Goal: Task Accomplishment & Management: Manage account settings

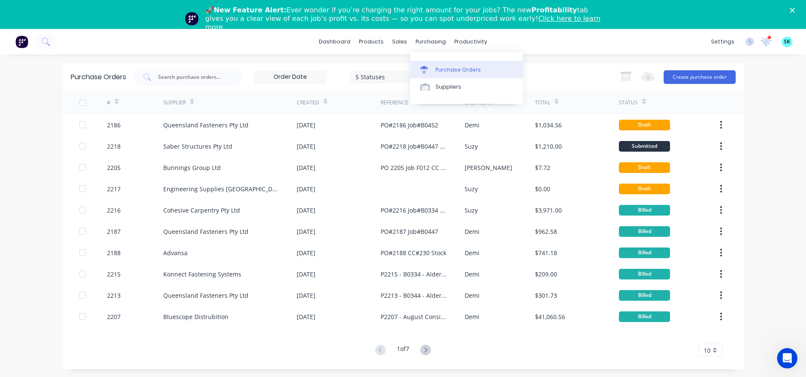
click at [427, 66] on icon at bounding box center [424, 70] width 8 height 8
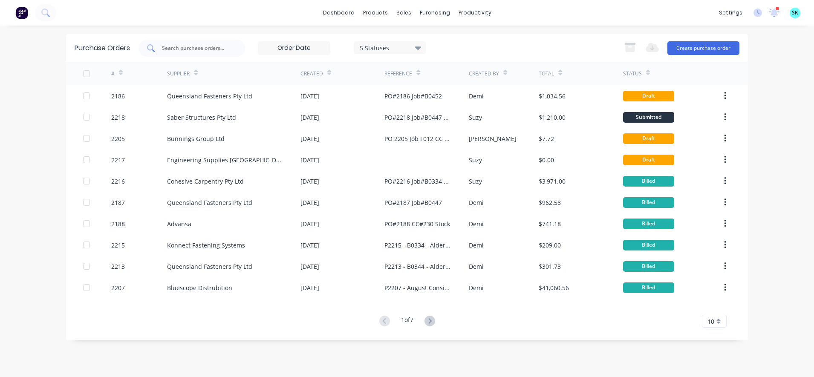
click at [211, 49] on input "text" at bounding box center [196, 48] width 71 height 9
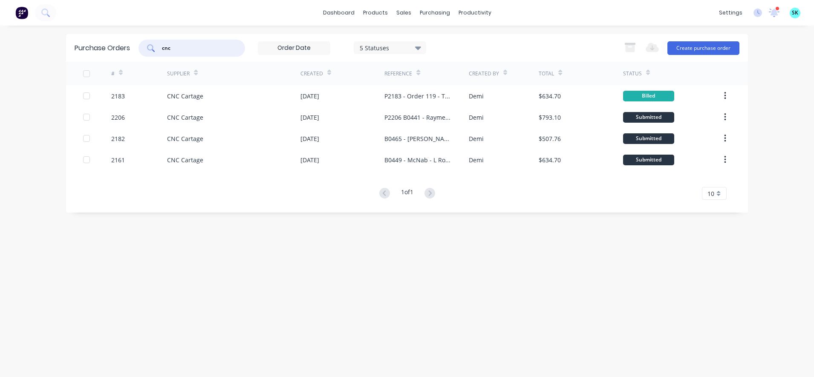
type input "cnc"
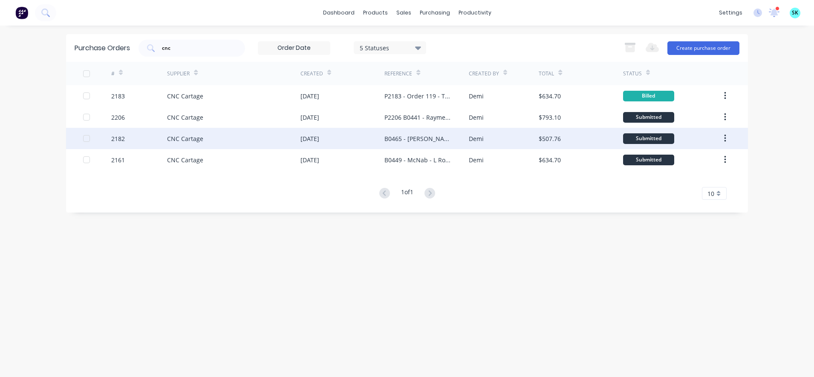
click at [422, 140] on div "B0465 - [PERSON_NAME] Builders - [GEOGRAPHIC_DATA]" at bounding box center [417, 138] width 67 height 9
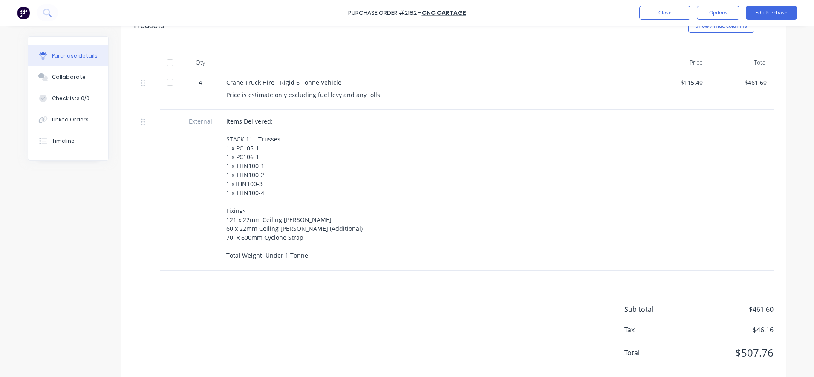
scroll to position [228, 0]
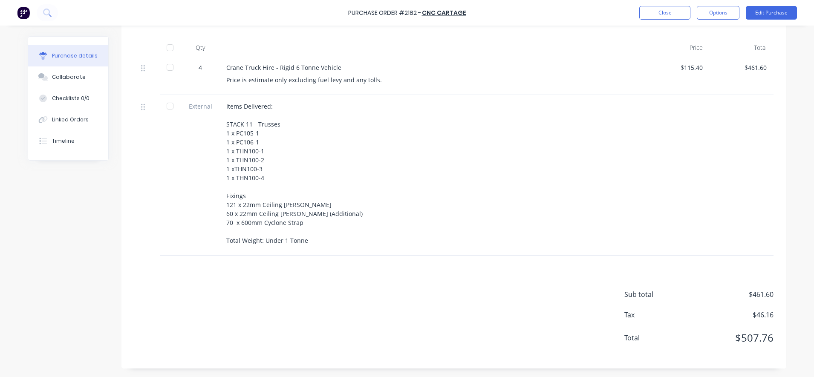
click at [178, 282] on div "Sub total $461.60 Tax $46.16 Total $507.76" at bounding box center [453, 312] width 665 height 113
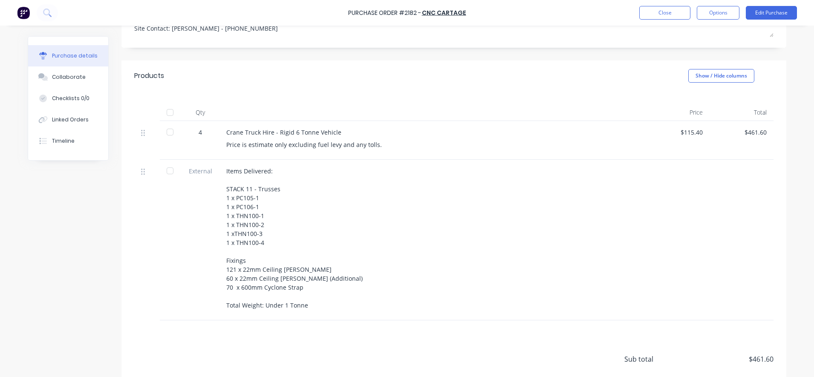
scroll to position [15, 0]
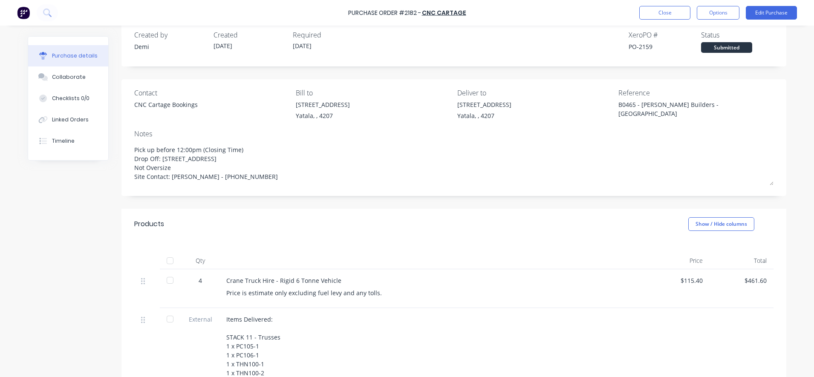
click at [195, 279] on div "4" at bounding box center [200, 280] width 25 height 9
click at [756, 11] on button "Edit Purchase" at bounding box center [771, 13] width 51 height 14
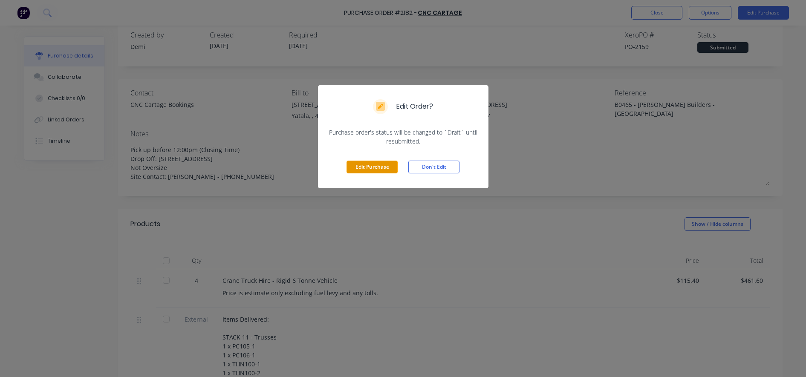
click at [391, 169] on button "Edit Purchase" at bounding box center [371, 167] width 51 height 13
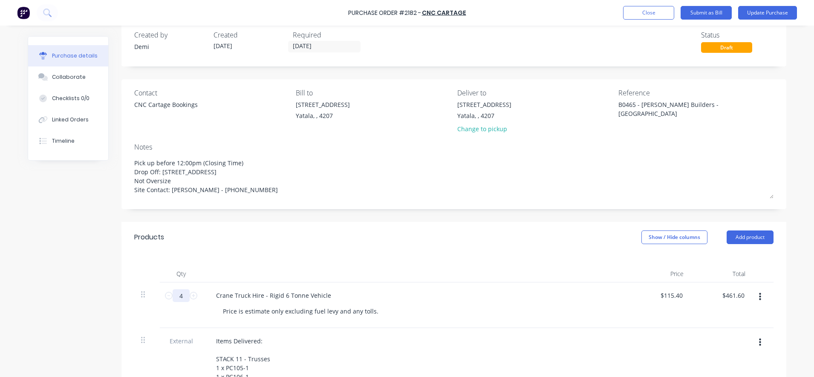
click at [180, 296] on input "4" at bounding box center [181, 295] width 17 height 13
type textarea "x"
type input "4."
type textarea "x"
type input "4"
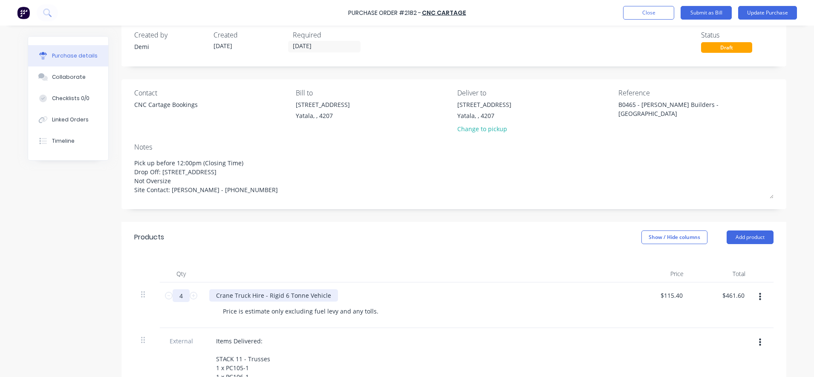
type textarea "x"
type input "45"
type input "$5,193.00"
type textarea "x"
type input "4"
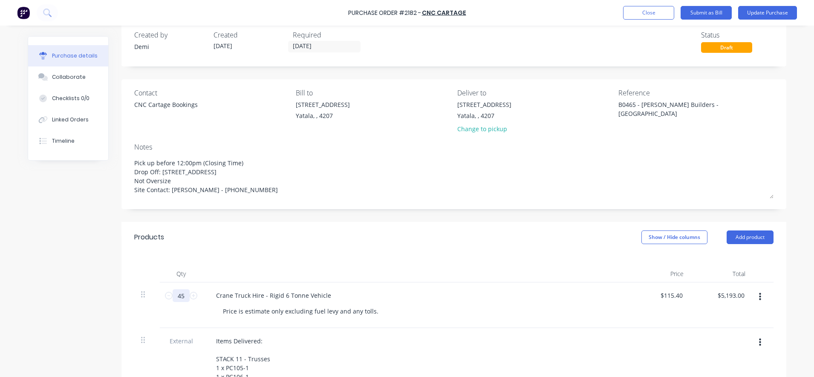
type input "$461.60"
type textarea "x"
type input "4."
type textarea "x"
type input "4.5"
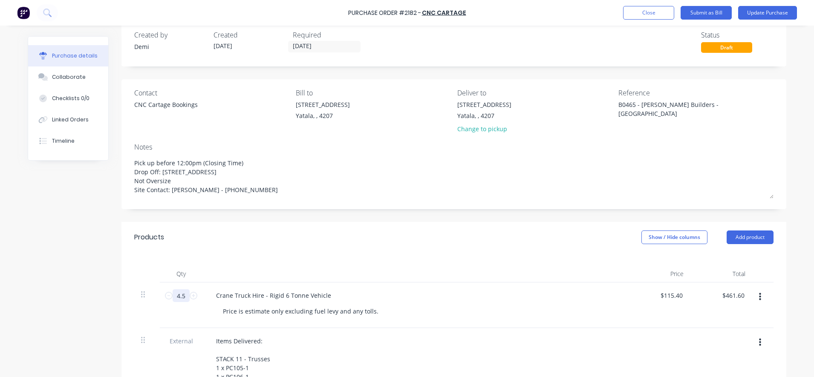
type input "$519.30"
type textarea "x"
type input "4.5"
click at [231, 261] on div "Qty Price Total 4.5 4.5 Crane Truck Hire - Rigid 6 Tonne Vehicle Price is estim…" at bounding box center [453, 372] width 665 height 239
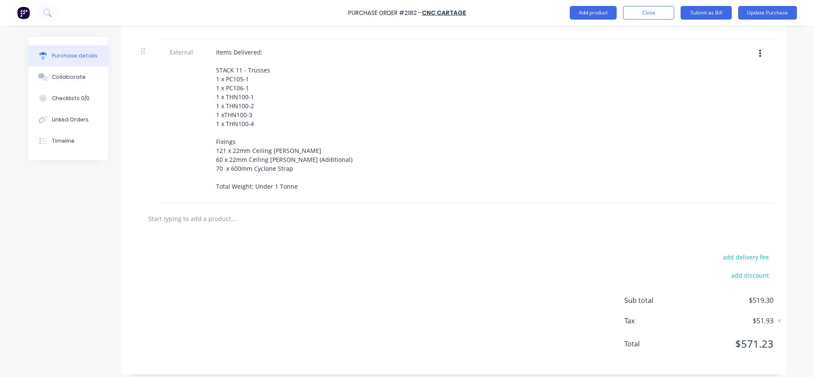
scroll to position [310, 0]
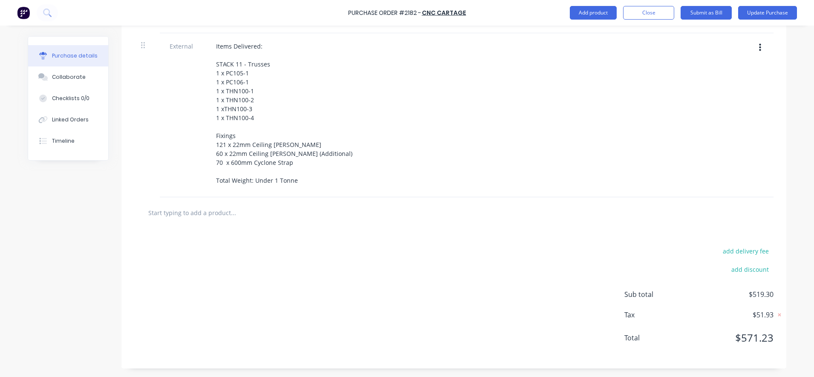
click at [167, 210] on input "text" at bounding box center [233, 212] width 170 height 17
type textarea "x"
type input "F"
type textarea "x"
type input "Fu"
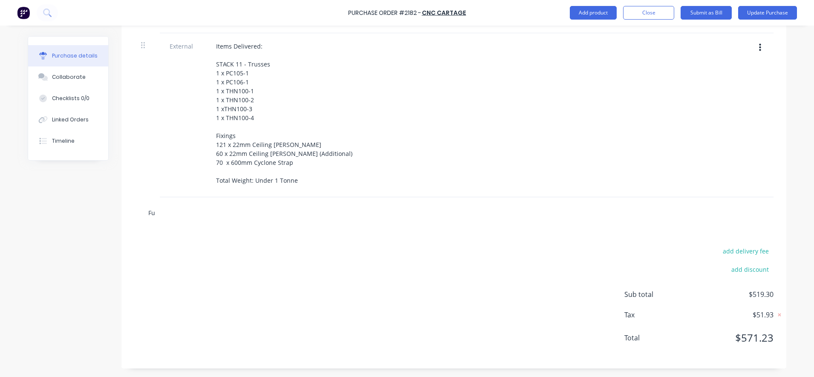
type textarea "x"
type input "Fue"
type textarea "x"
type input "Fuel"
type textarea "x"
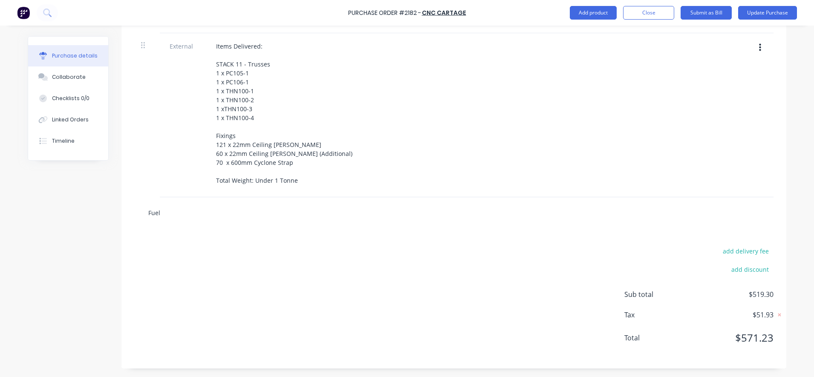
type input "Fuel"
type textarea "x"
type input "Fuel L"
type textarea "x"
type input "Fuel Le"
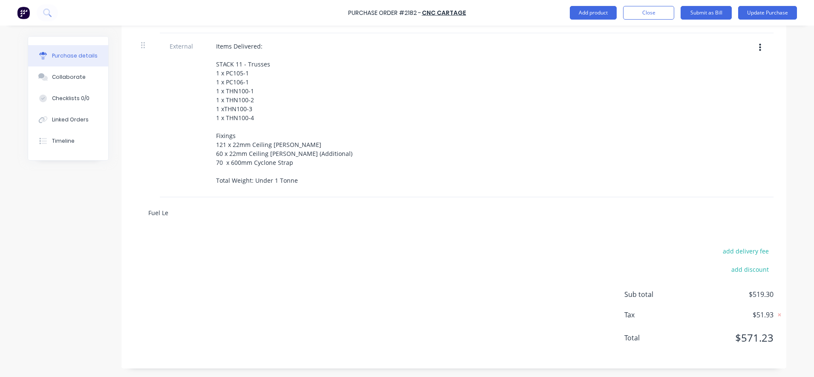
type textarea "x"
type input "Fuel Lev"
type textarea "x"
type input "Fuel Levi"
type textarea "x"
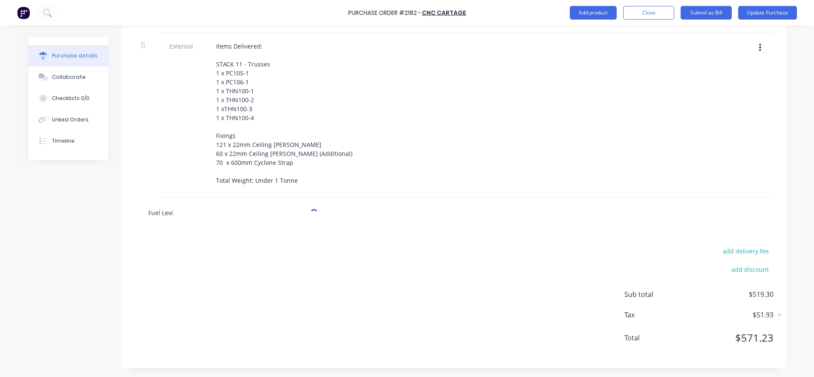
type input "Fuel Lev"
type textarea "x"
type input "Fuel Levy"
type textarea "x"
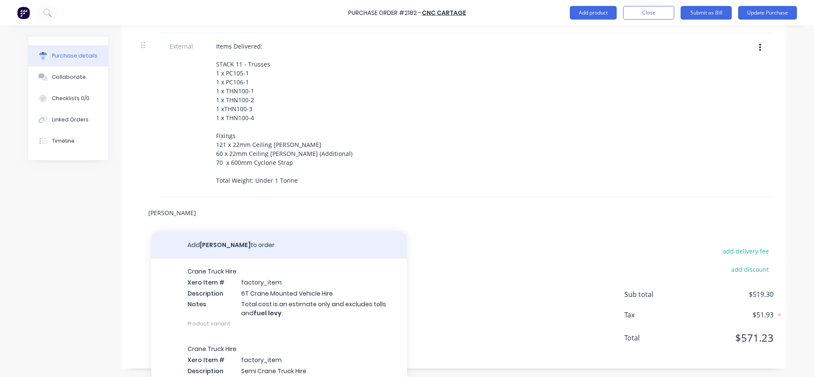
type input "Fuel Levy"
click at [203, 242] on button "Add Fuel Levy to order" at bounding box center [279, 244] width 256 height 27
type textarea "x"
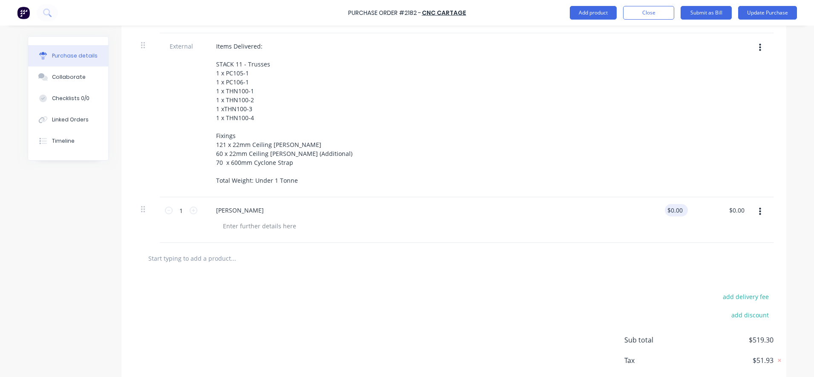
click at [667, 212] on input "$0.00" at bounding box center [675, 210] width 20 height 12
type textarea "x"
type input "0.00"
type textarea "x"
drag, startPoint x: 679, startPoint y: 211, endPoint x: 662, endPoint y: 214, distance: 17.8
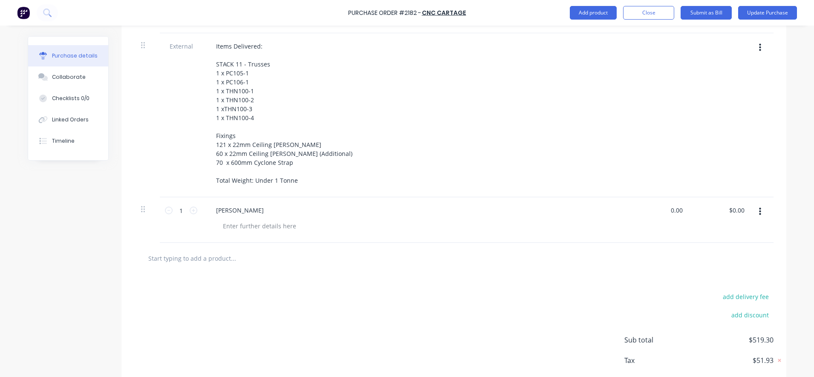
click at [662, 214] on div "0.00 0.00" at bounding box center [660, 220] width 62 height 46
type input "77.74"
type textarea "x"
type input "$77.74"
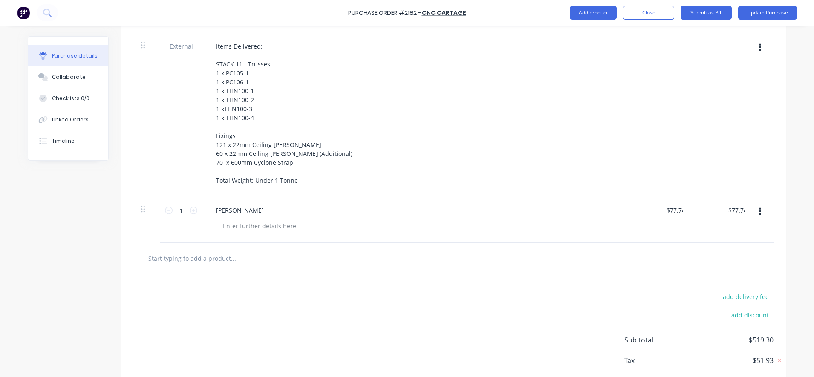
click at [652, 256] on div at bounding box center [454, 258] width 626 height 17
click at [189, 259] on input "text" at bounding box center [233, 258] width 170 height 17
type textarea "x"
type input "M"
type textarea "x"
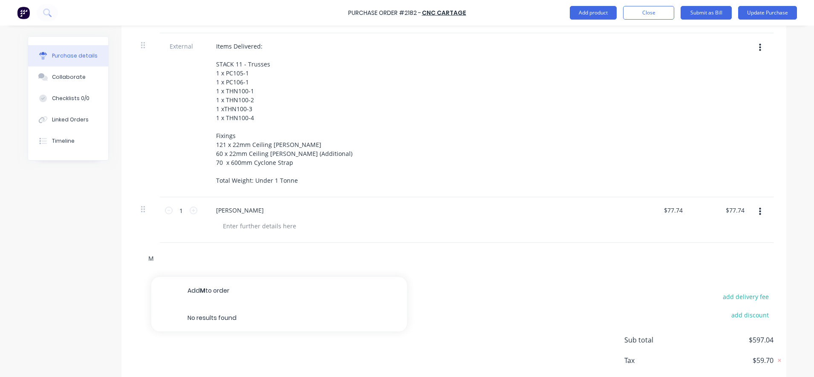
type input "Mo"
type textarea "x"
type input "Mot"
type textarea "x"
type input "Moto"
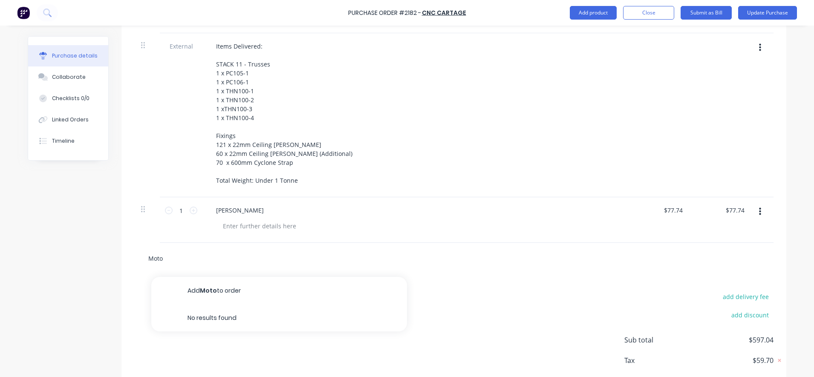
type textarea "x"
type input "Motor"
type textarea "x"
type input "Motorw"
type textarea "x"
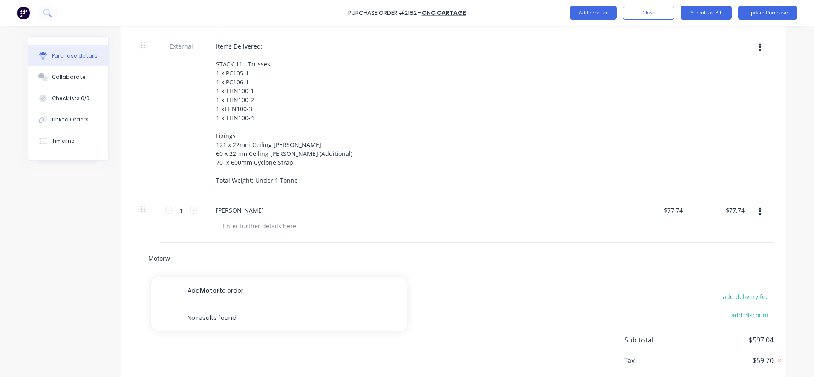
type input "Motorwa"
type textarea "x"
type input "Motorway"
type textarea "x"
type input "Motorway"
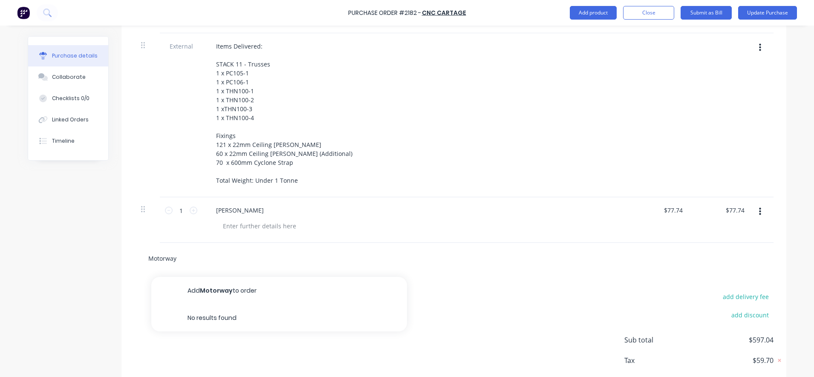
type textarea "x"
type input "Motorway T"
type textarea "x"
type input "Motorway To"
type textarea "x"
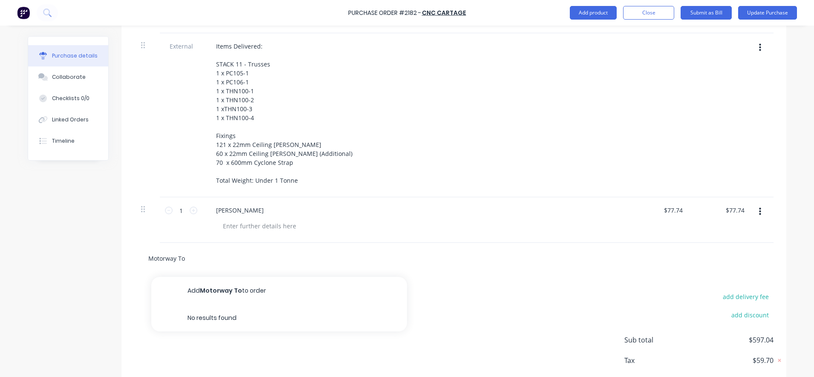
type input "Motorway Tol"
type textarea "x"
type input "Motorway Toll"
type textarea "x"
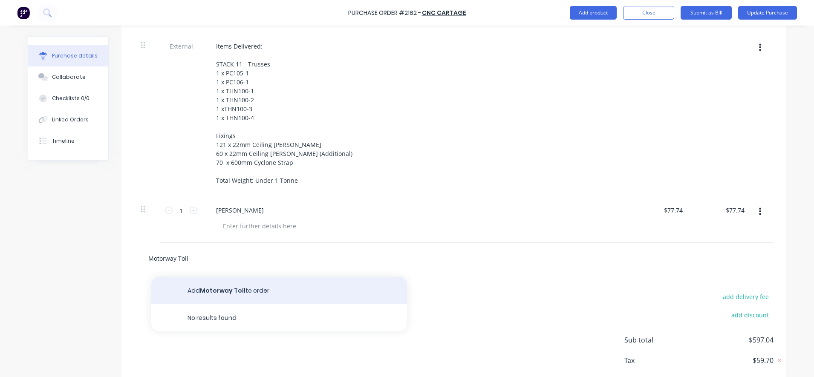
type input "Motorway Toll"
click at [195, 291] on button "Add Motorway Toll to order" at bounding box center [279, 290] width 256 height 27
type textarea "x"
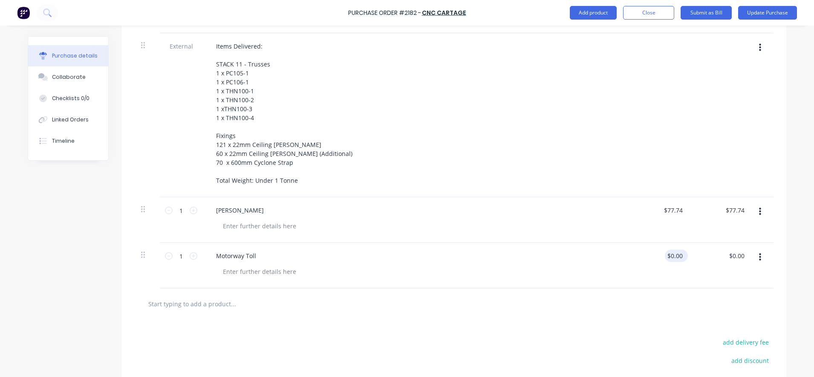
type textarea "x"
drag, startPoint x: 680, startPoint y: 257, endPoint x: 663, endPoint y: 262, distance: 17.7
click at [663, 262] on div "0.00 0.00" at bounding box center [660, 266] width 62 height 46
type input "7.41"
type textarea "x"
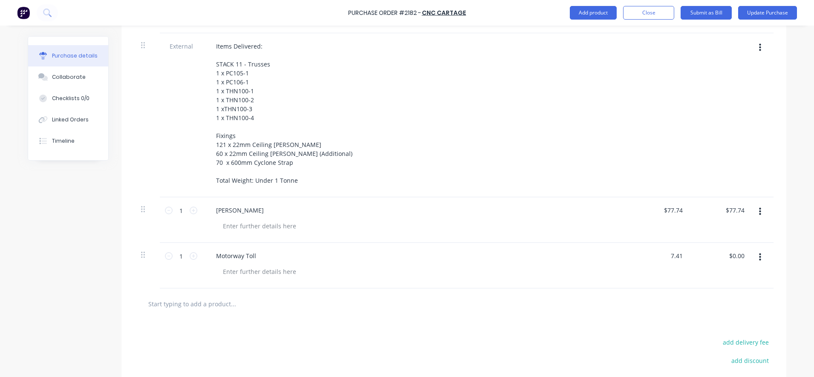
type input "$7.41"
click at [651, 311] on div at bounding box center [454, 303] width 626 height 17
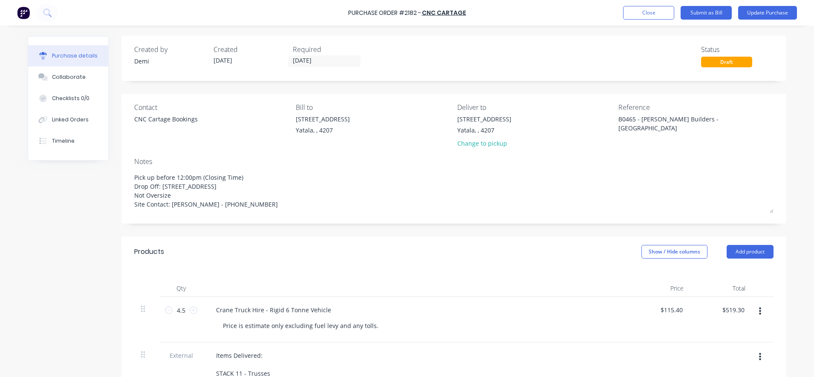
scroll to position [0, 0]
click at [764, 11] on button "Update Purchase" at bounding box center [767, 13] width 59 height 14
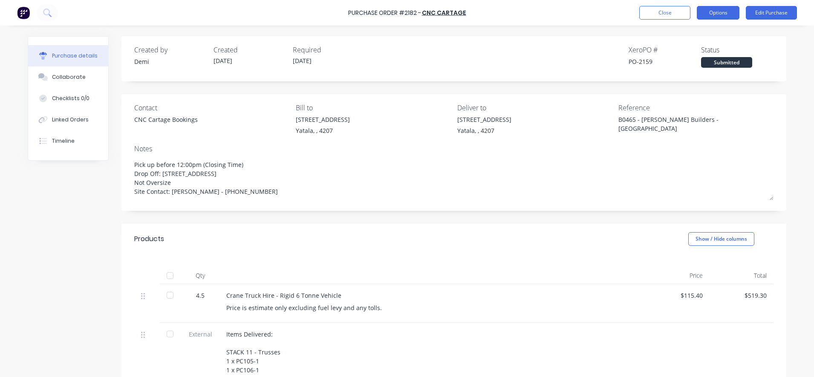
click at [713, 15] on button "Options" at bounding box center [718, 13] width 43 height 14
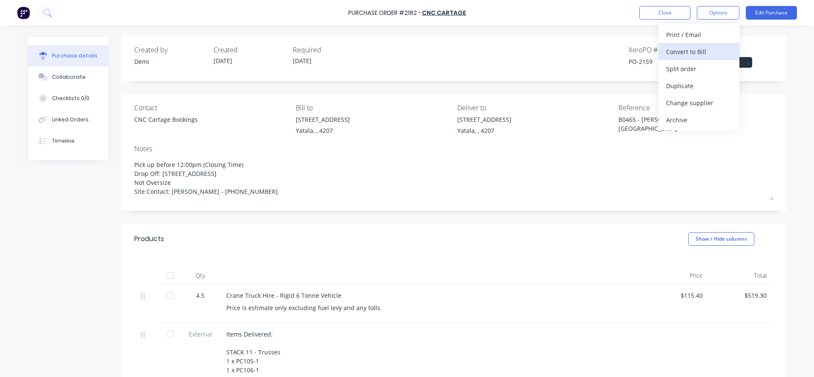
click at [704, 54] on div "Convert to Bill" at bounding box center [699, 52] width 66 height 12
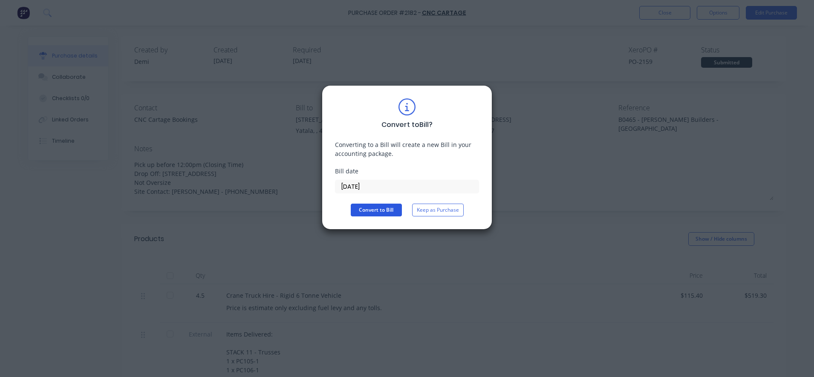
click at [383, 211] on button "Convert to Bill" at bounding box center [376, 210] width 51 height 13
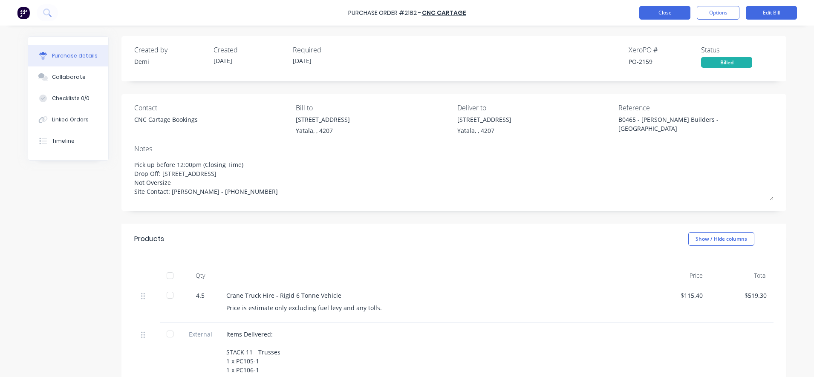
click at [669, 17] on button "Close" at bounding box center [664, 13] width 51 height 14
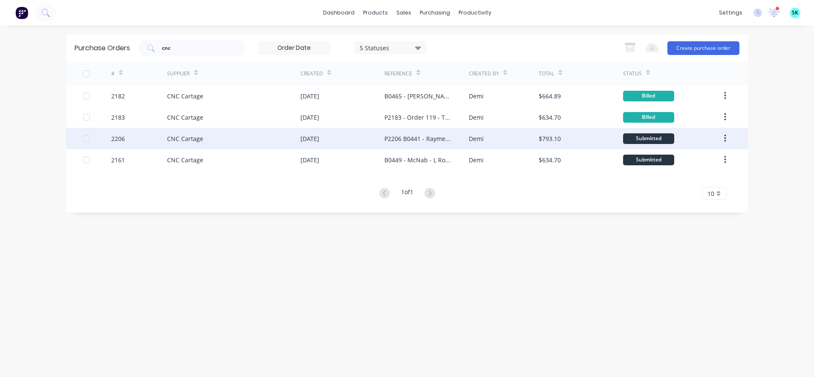
click at [379, 142] on div "[DATE]" at bounding box center [342, 138] width 84 height 21
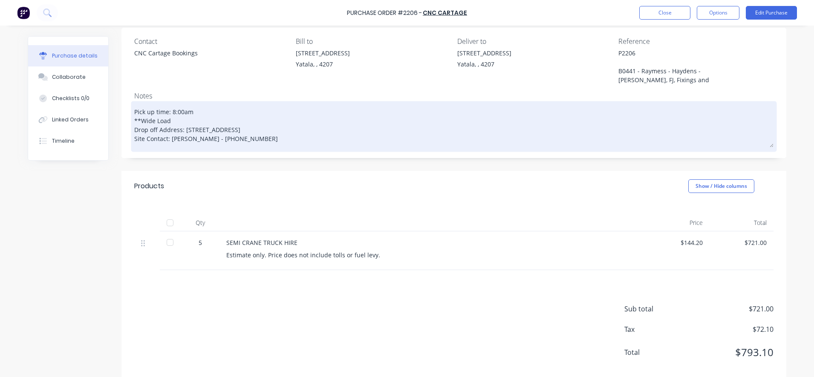
scroll to position [81, 0]
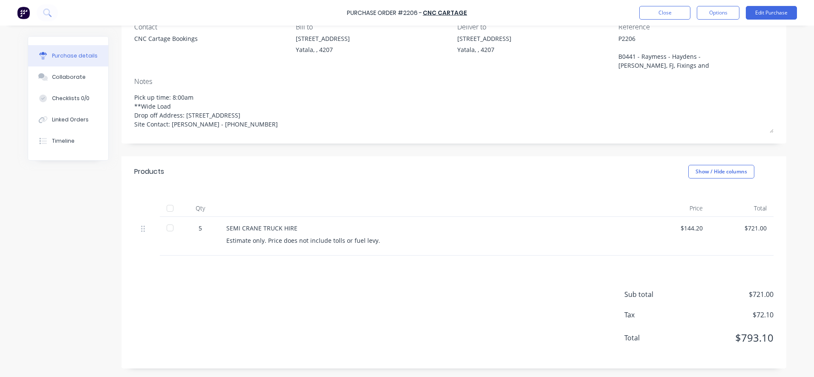
click at [197, 228] on div "5" at bounding box center [200, 228] width 25 height 9
click at [768, 13] on button "Edit Purchase" at bounding box center [771, 13] width 51 height 14
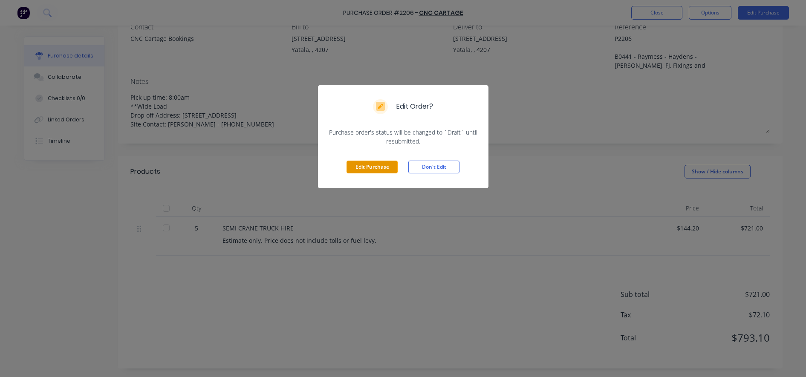
click at [372, 165] on button "Edit Purchase" at bounding box center [371, 167] width 51 height 13
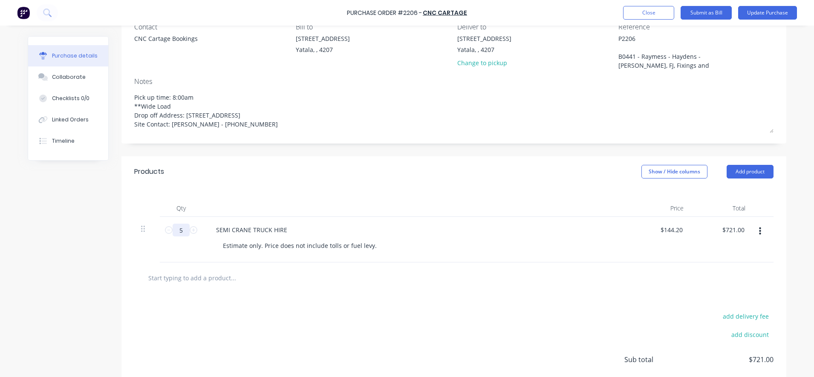
click at [176, 229] on input "5" at bounding box center [181, 230] width 17 height 13
type textarea "x"
type input "8"
type input "$1,153.60"
type textarea "x"
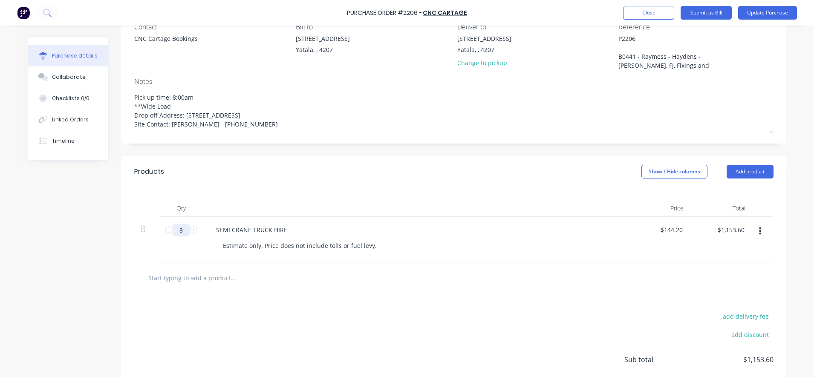
type input "8"
click at [337, 194] on div "Qty Price Total 8 8 SEMI CRANE TRUCK HIRE Estimate only. Price does not include…" at bounding box center [453, 224] width 665 height 75
click at [214, 282] on input "text" at bounding box center [233, 277] width 170 height 17
type textarea "x"
type input "F"
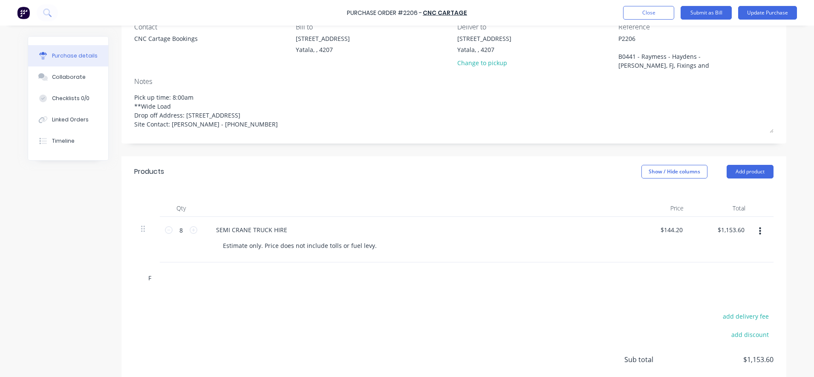
type textarea "x"
type input "Fu"
type textarea "x"
type input "Fue"
type textarea "x"
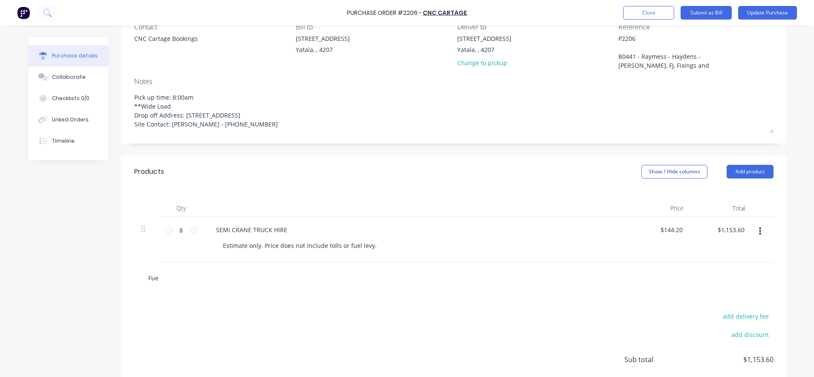
type input "Fuel"
type textarea "x"
type input "Fuel"
type textarea "x"
type input "Fuel L"
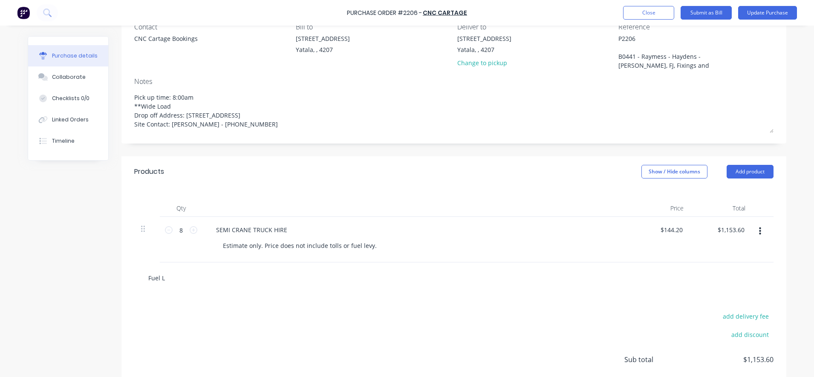
type textarea "x"
type input "Fuel Le"
type textarea "x"
type input "Fuel Lev"
type textarea "x"
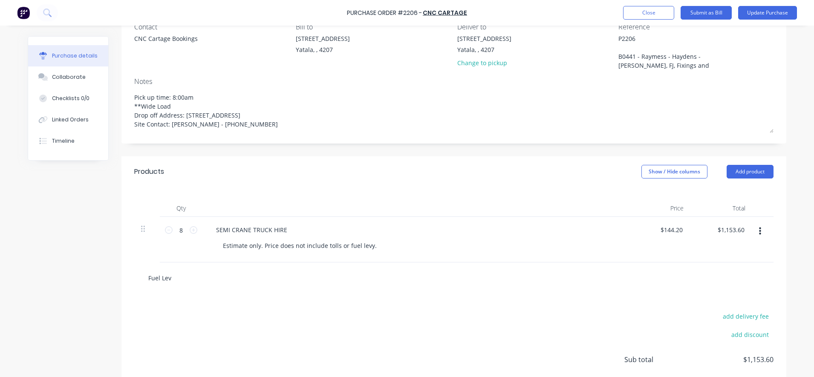
type input "Fuel Levy"
type textarea "x"
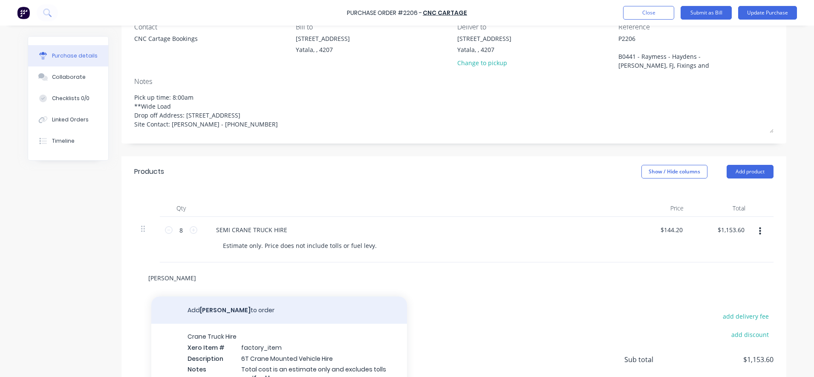
type input "Fuel Levy"
click at [219, 311] on button "Add Fuel Levy to order" at bounding box center [279, 310] width 256 height 27
type textarea "x"
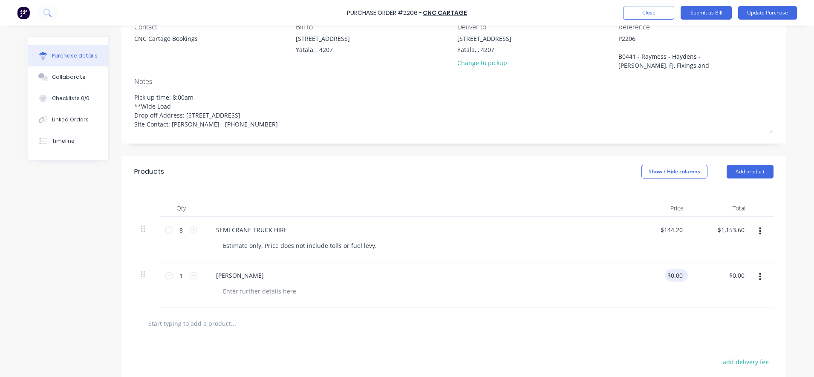
type textarea "x"
drag, startPoint x: 677, startPoint y: 276, endPoint x: 664, endPoint y: 273, distance: 13.0
click at [668, 273] on div "0.00 0.00" at bounding box center [676, 275] width 16 height 12
type input "0"
type input "170.96"
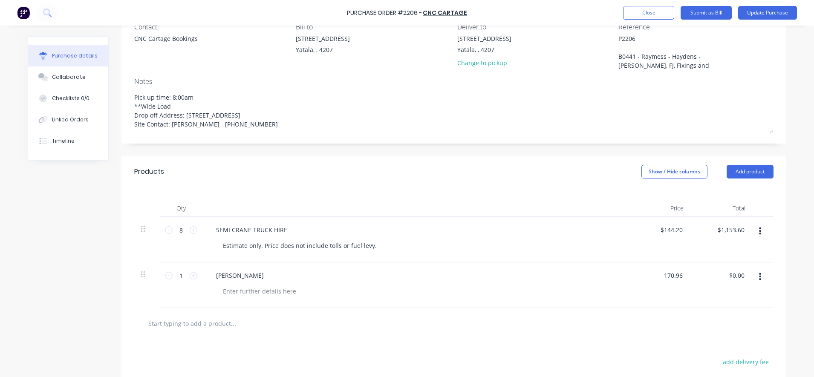
type textarea "x"
type input "$170.96"
click at [659, 294] on div "$170.96 170.96" at bounding box center [660, 285] width 62 height 46
click at [205, 327] on input "text" at bounding box center [233, 323] width 170 height 17
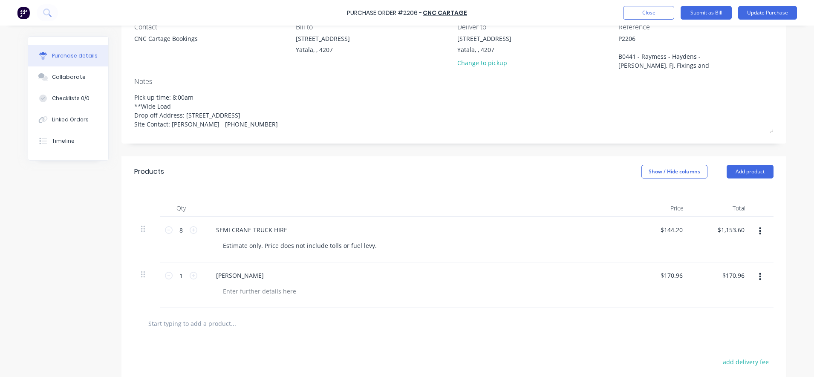
type textarea "x"
type input "T"
type textarea "x"
type input "To"
type textarea "x"
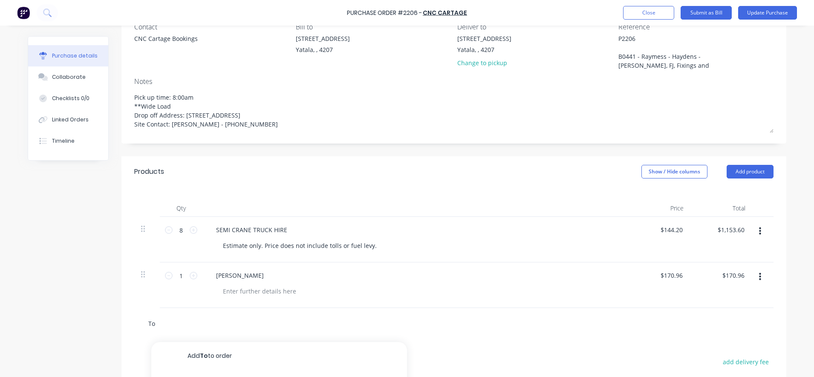
type input "Tol"
type textarea "x"
type input "Toll"
type textarea "x"
type input "Tol"
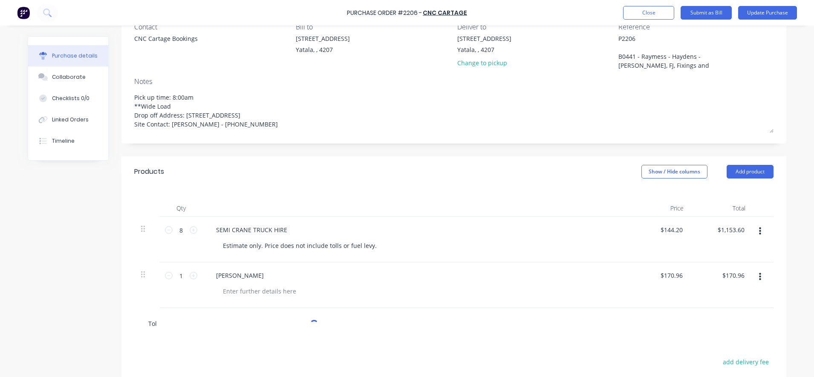
type textarea "x"
type input "To"
type textarea "x"
type input "T"
type textarea "x"
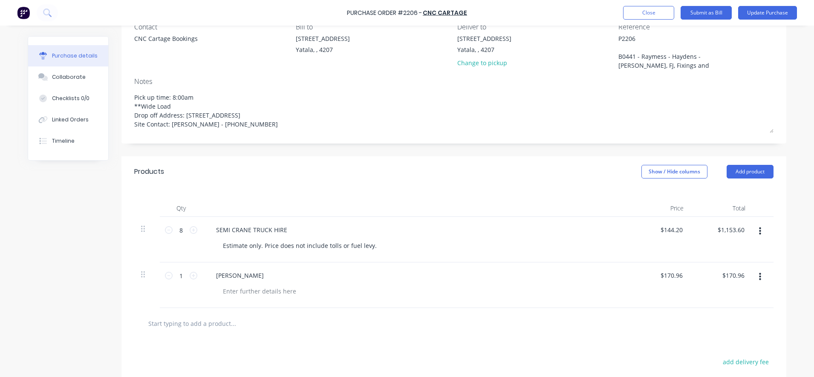
type textarea "x"
type input "M"
type textarea "x"
type input "Mo"
type textarea "x"
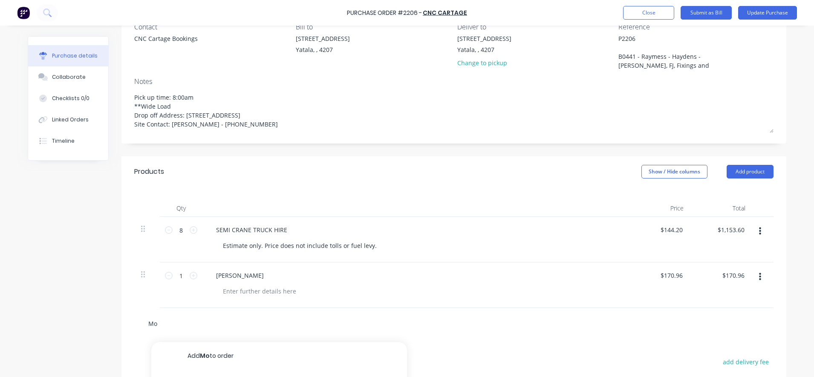
type input "Mot"
type textarea "x"
type input "Moto"
type textarea "x"
type input "Motor"
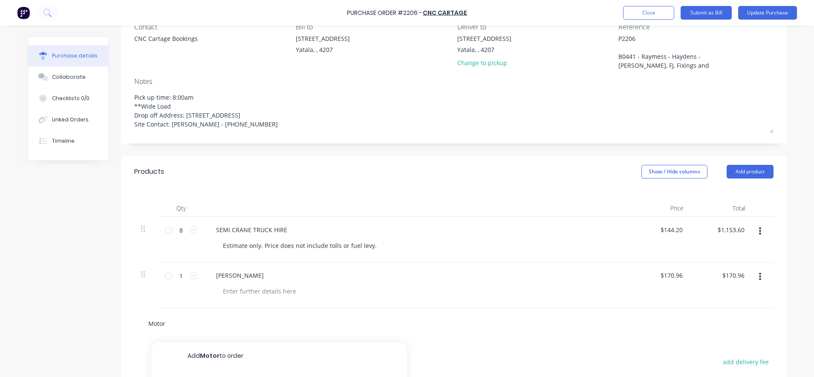
type textarea "x"
type input "Motorw"
type textarea "x"
type input "Motorwa"
type textarea "x"
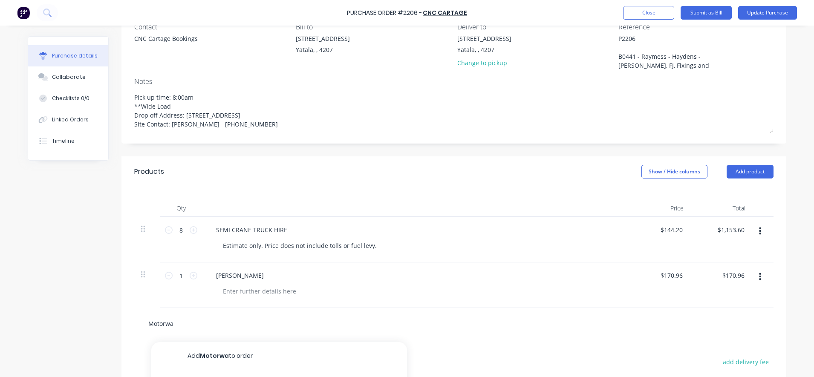
type input "Motorway"
type textarea "x"
type input "Motorway"
type textarea "x"
type input "Motorway T"
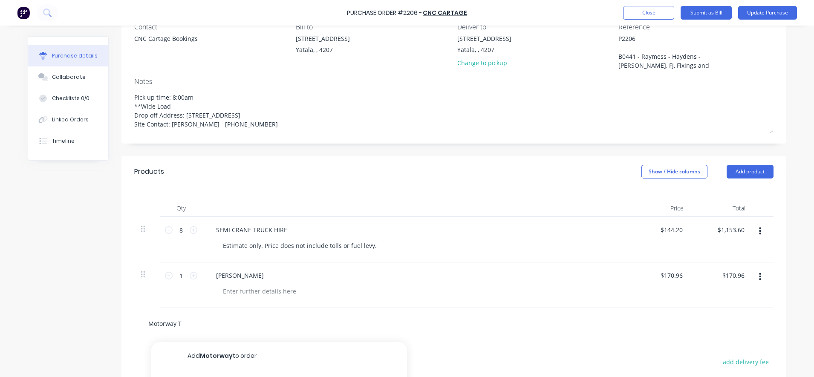
type textarea "x"
type input "Motorway To"
type textarea "x"
type input "Motorway Tol"
type textarea "x"
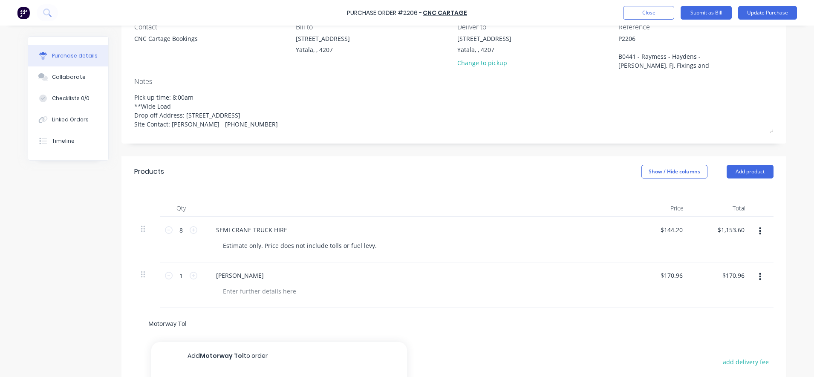
type input "Motorway Toll"
type textarea "x"
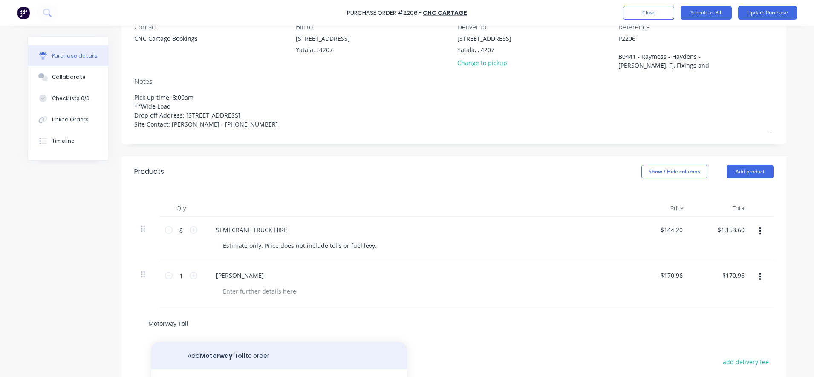
type input "Motorway Toll"
click at [202, 348] on button "Add Motorway Toll to order" at bounding box center [279, 355] width 256 height 27
type textarea "x"
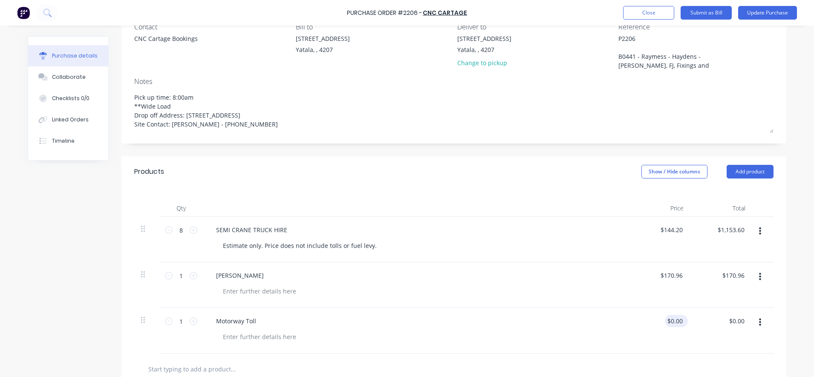
type textarea "x"
drag, startPoint x: 679, startPoint y: 319, endPoint x: 667, endPoint y: 317, distance: 12.1
click at [668, 317] on input "0.00" at bounding box center [676, 321] width 16 height 12
type input "37.32"
type textarea "x"
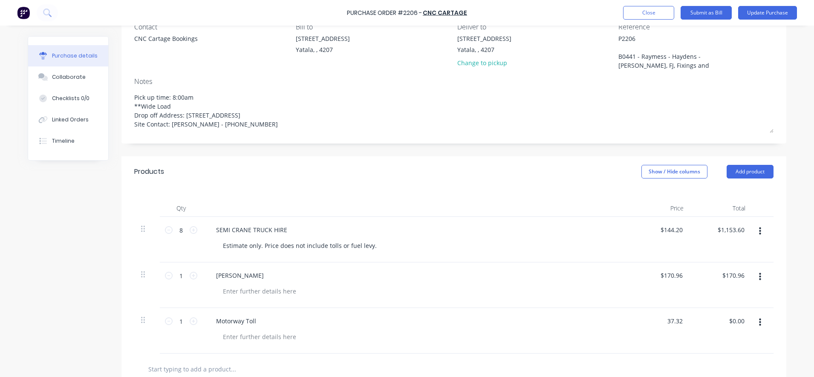
type input "$37.32"
click at [650, 344] on div "$37.32 37.32" at bounding box center [660, 331] width 62 height 46
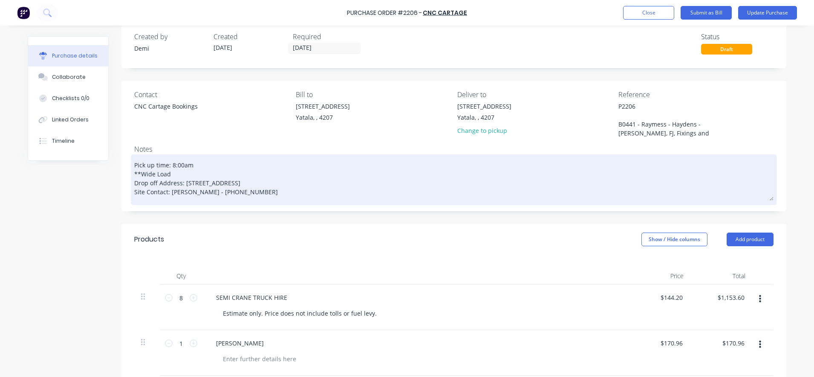
scroll to position [0, 0]
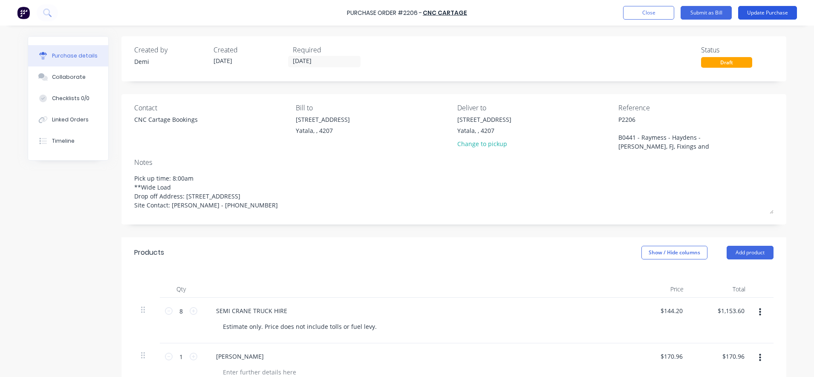
click at [752, 15] on button "Update Purchase" at bounding box center [767, 13] width 59 height 14
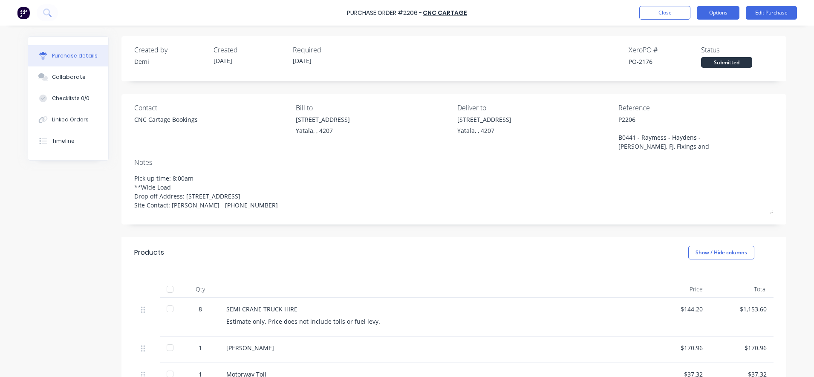
click at [714, 17] on button "Options" at bounding box center [718, 13] width 43 height 14
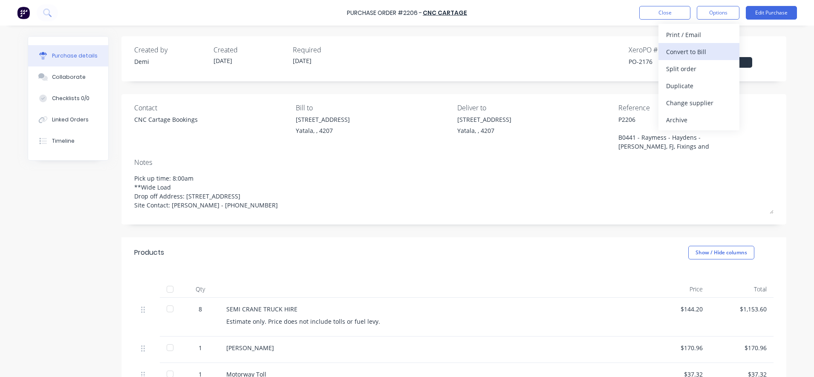
click at [704, 49] on div "Convert to Bill" at bounding box center [699, 52] width 66 height 12
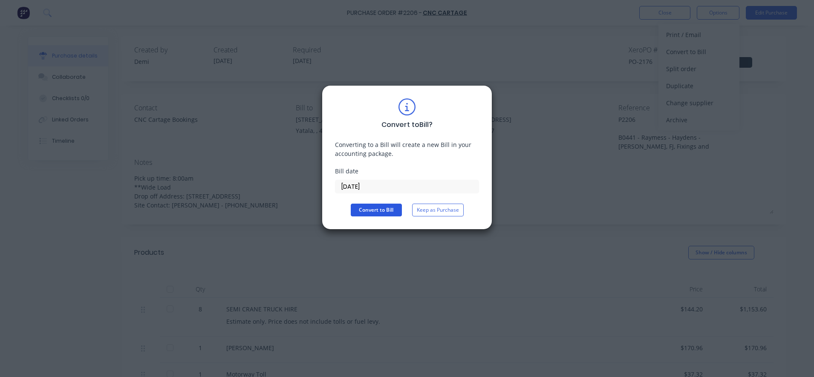
click at [388, 209] on button "Convert to Bill" at bounding box center [376, 210] width 51 height 13
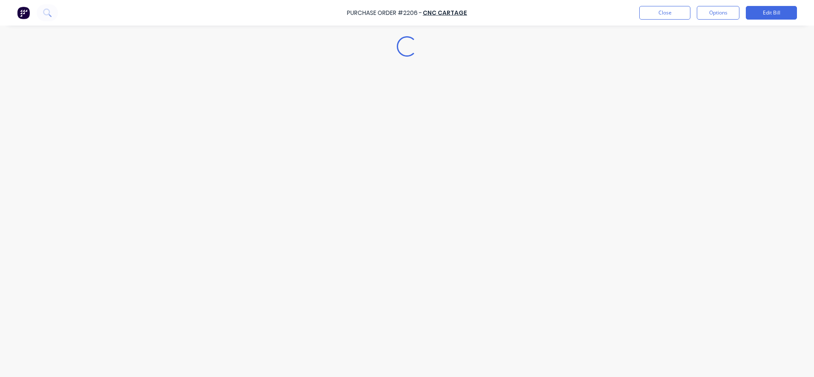
type textarea "x"
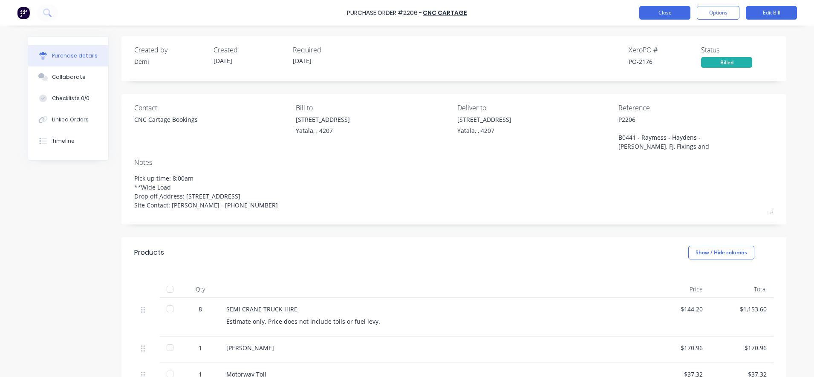
click at [668, 18] on button "Close" at bounding box center [664, 13] width 51 height 14
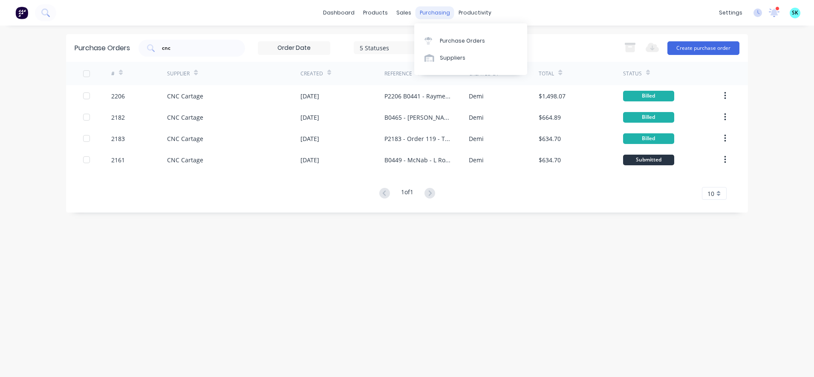
click at [418, 10] on div "purchasing" at bounding box center [434, 12] width 39 height 13
click at [440, 42] on div "Purchase Orders" at bounding box center [462, 41] width 45 height 8
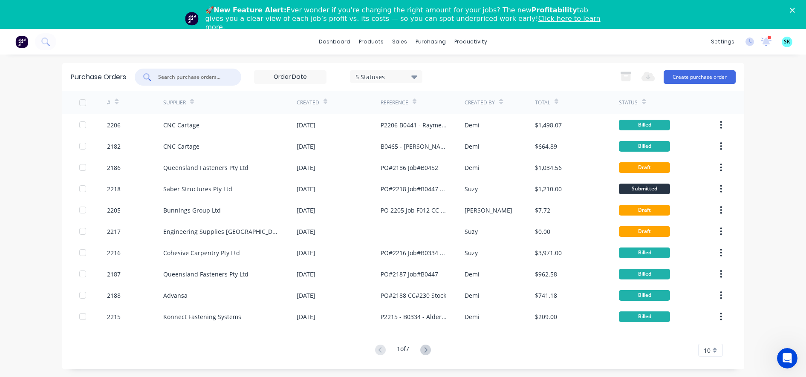
click at [204, 80] on input "text" at bounding box center [192, 77] width 71 height 9
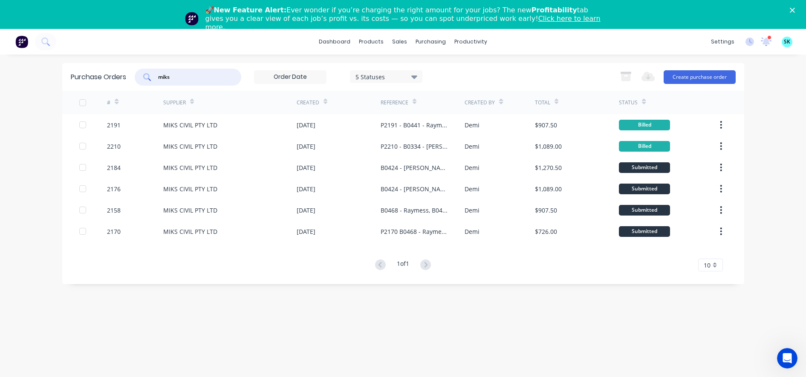
type input "miks"
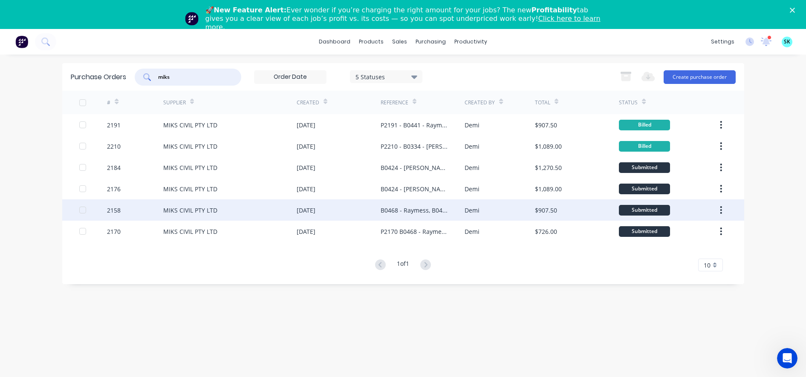
click at [170, 211] on div "MIKS CIVIL PTY LTD" at bounding box center [190, 210] width 54 height 9
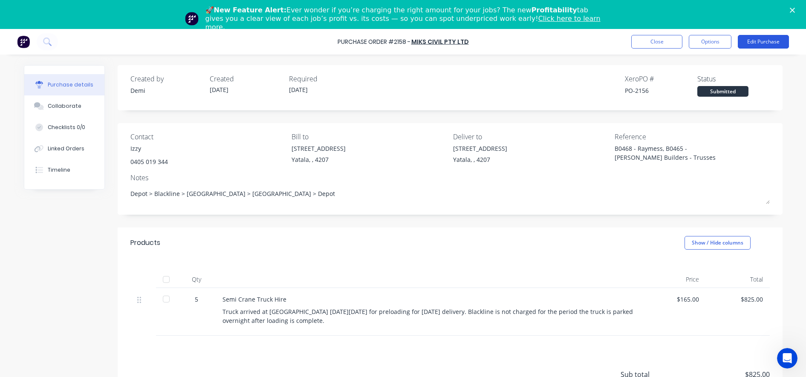
click at [764, 41] on button "Edit Purchase" at bounding box center [763, 42] width 51 height 14
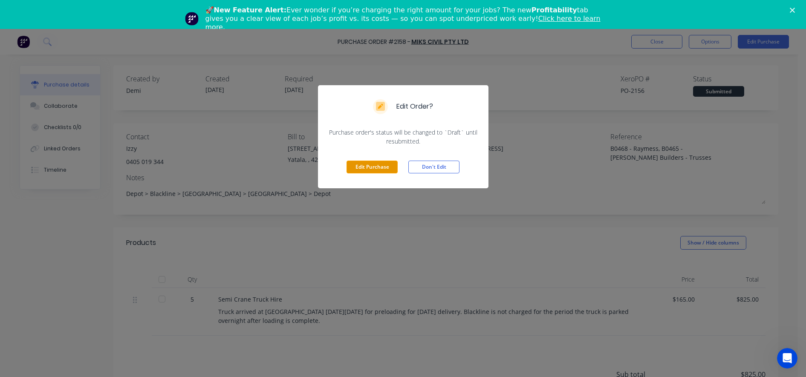
click at [357, 165] on button "Edit Purchase" at bounding box center [371, 167] width 51 height 13
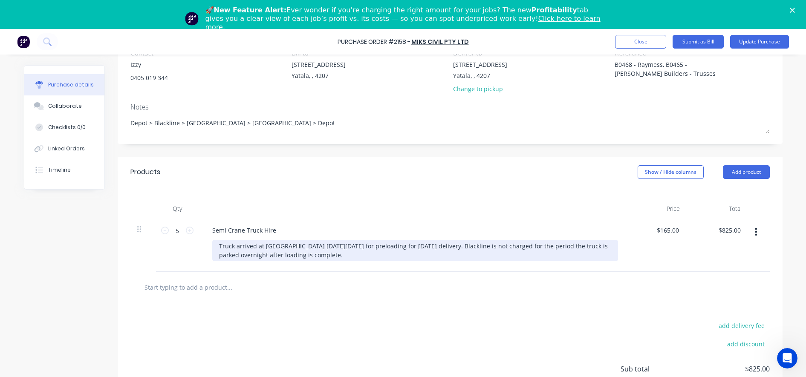
scroll to position [107, 0]
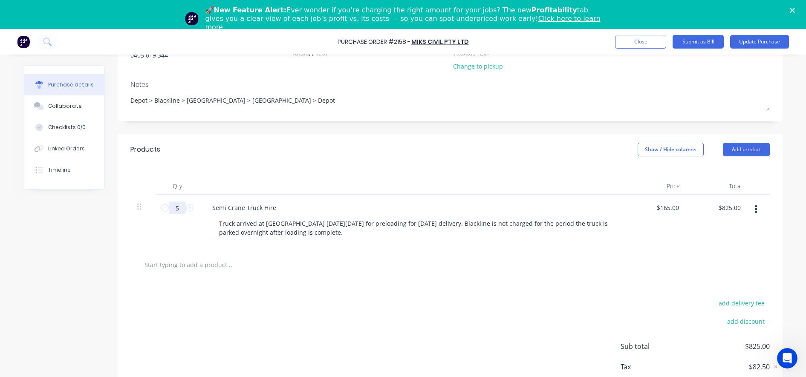
click at [177, 212] on input "5" at bounding box center [177, 208] width 17 height 13
type textarea "x"
type input "7"
type input "$1,155.00"
type textarea "x"
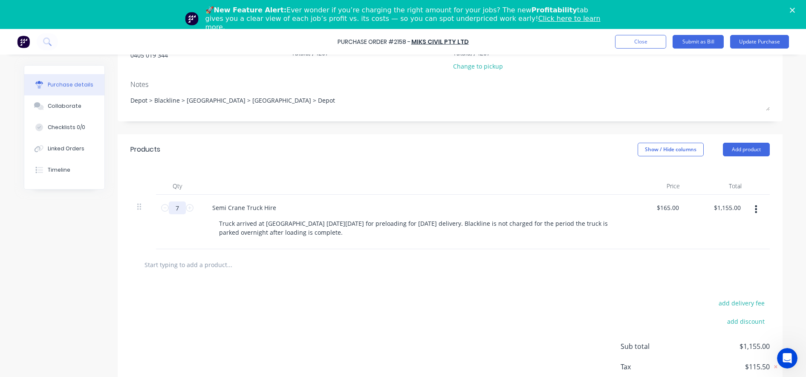
type input "7"
click at [347, 285] on div "add delivery fee add discount Sub total $1,155.00 Tax $115.50 Total $1,270.50" at bounding box center [450, 350] width 665 height 140
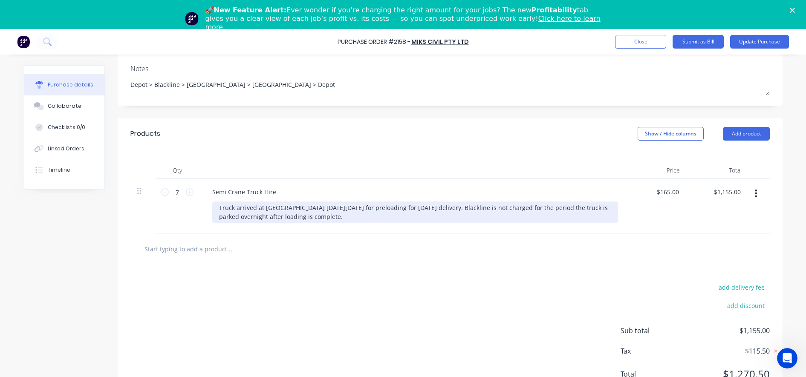
scroll to position [0, 0]
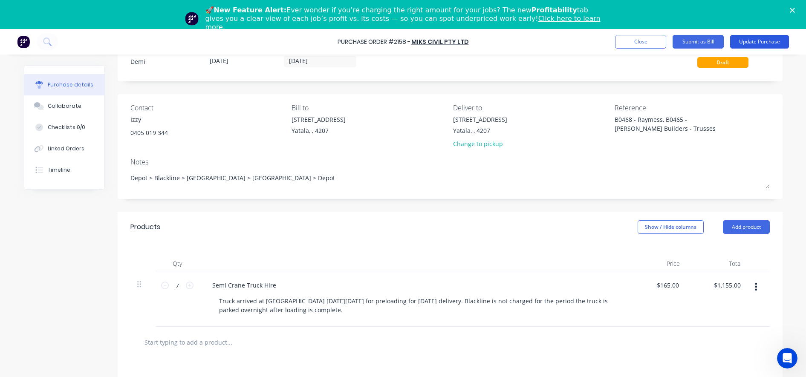
click at [755, 44] on button "Update Purchase" at bounding box center [759, 42] width 59 height 14
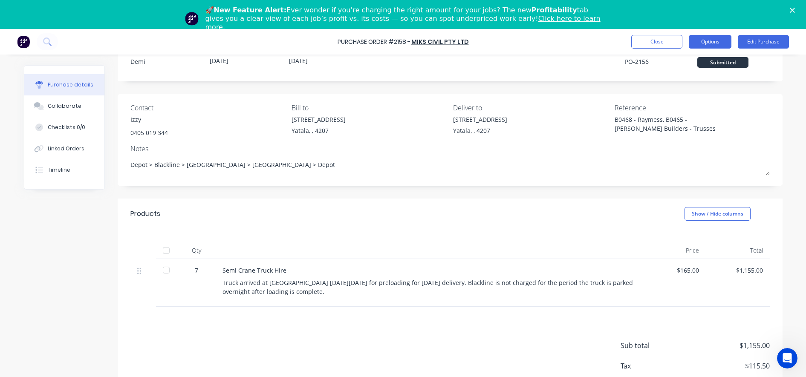
click at [709, 43] on button "Options" at bounding box center [710, 42] width 43 height 14
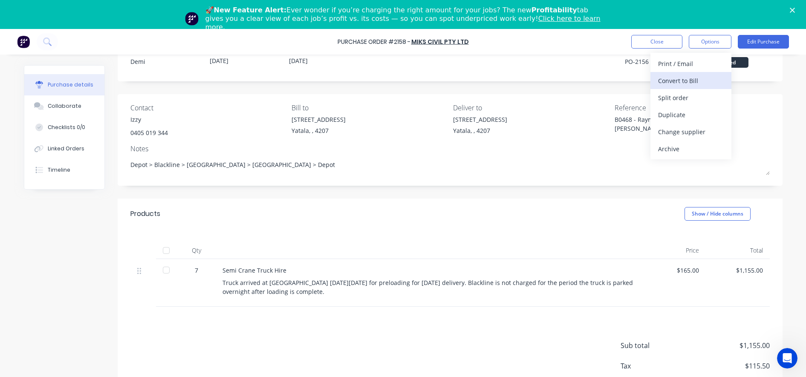
click at [689, 78] on div "Convert to Bill" at bounding box center [691, 81] width 66 height 12
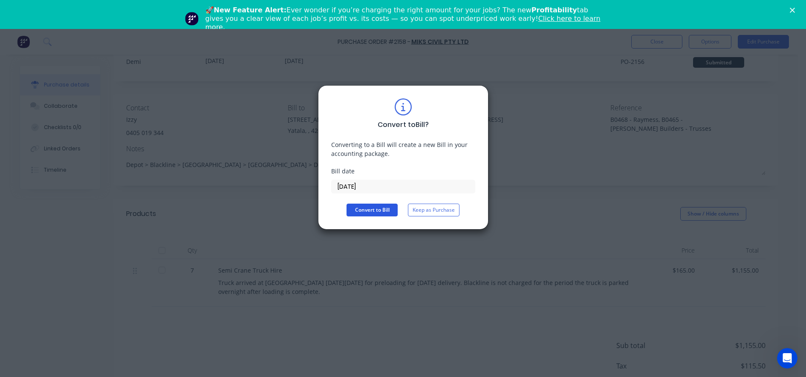
click at [390, 206] on button "Convert to Bill" at bounding box center [371, 210] width 51 height 13
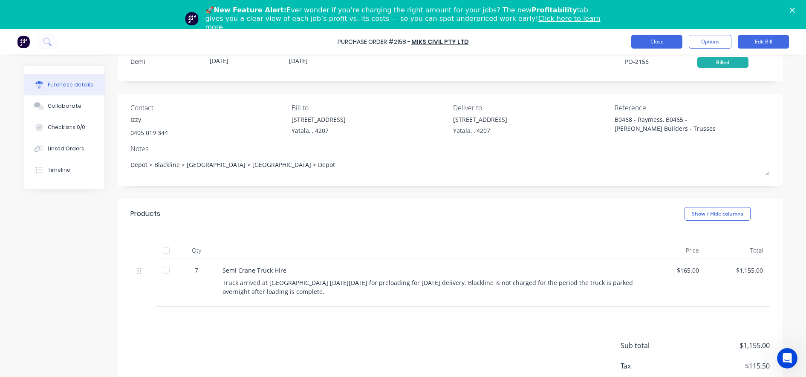
click at [656, 44] on button "Close" at bounding box center [656, 42] width 51 height 14
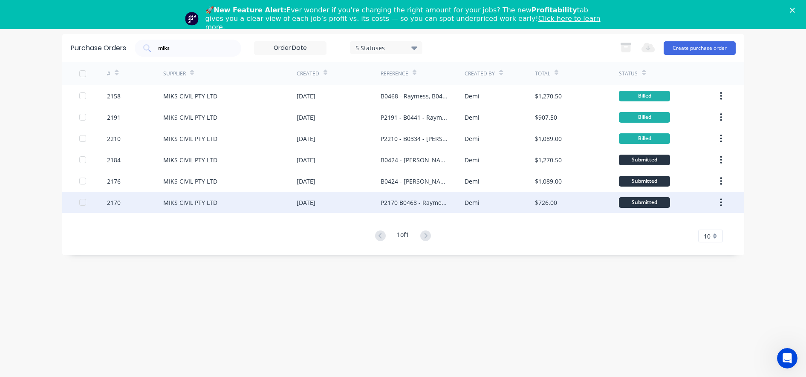
click at [177, 206] on div "MIKS CIVIL PTY LTD" at bounding box center [190, 202] width 54 height 9
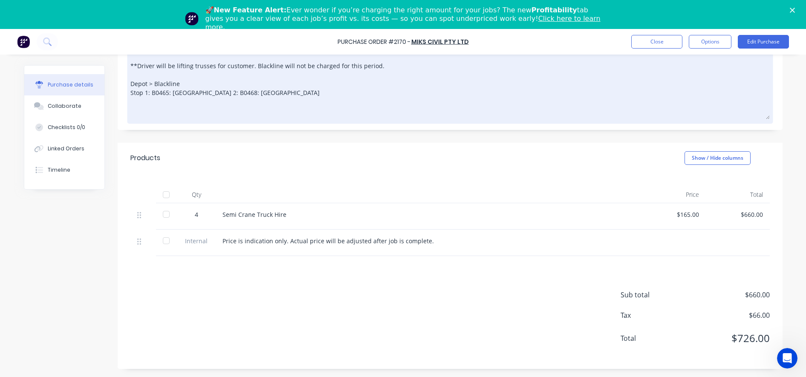
scroll to position [140, 0]
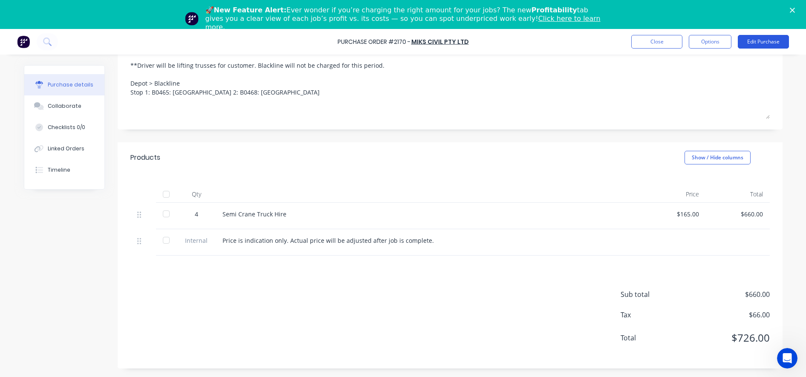
click at [762, 44] on button "Edit Purchase" at bounding box center [763, 42] width 51 height 14
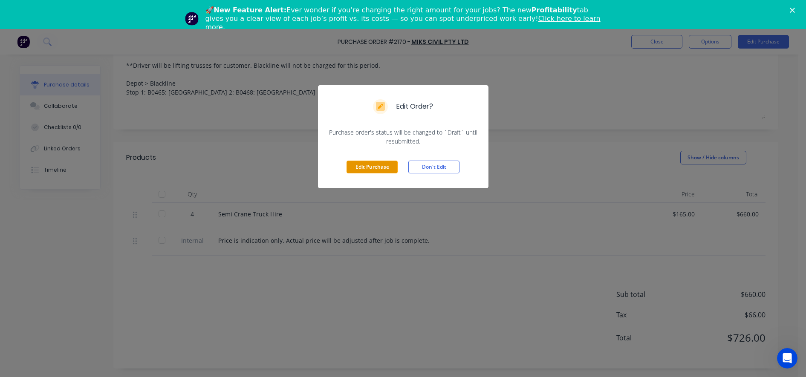
click at [375, 164] on button "Edit Purchase" at bounding box center [371, 167] width 51 height 13
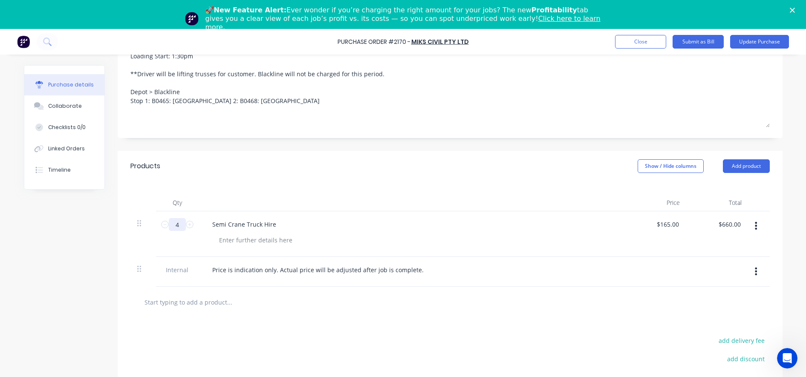
click at [171, 225] on input "4" at bounding box center [177, 224] width 17 height 13
type textarea "x"
type input "5"
type input "$825.00"
type textarea "x"
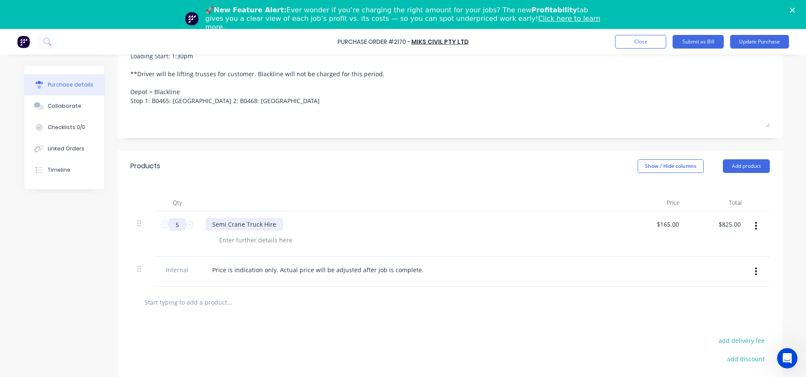
type input "5."
type textarea "x"
type input "5.7"
type input "$940.50"
type textarea "x"
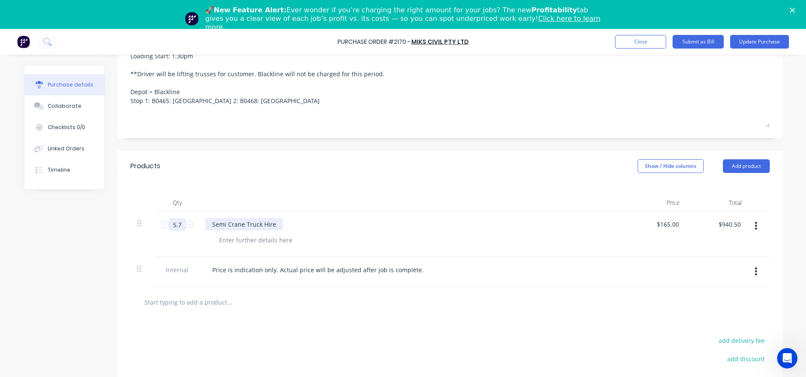
type input "5.75"
type input "$948.75"
type textarea "x"
type input "5.75"
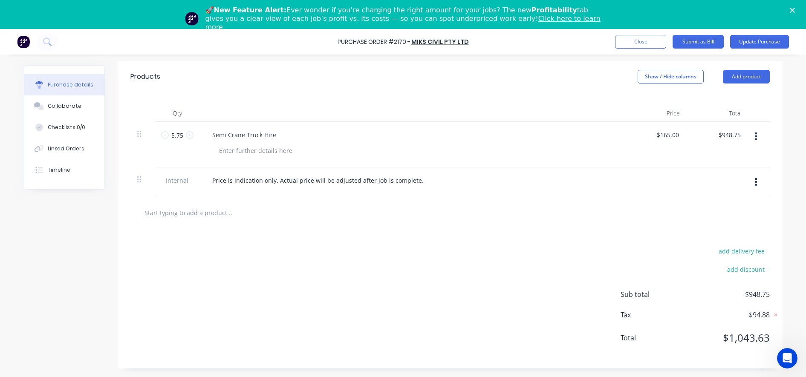
scroll to position [0, 0]
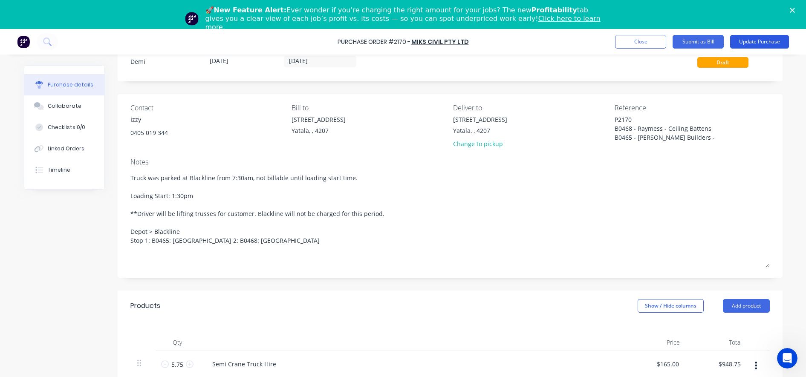
click at [761, 43] on button "Update Purchase" at bounding box center [759, 42] width 59 height 14
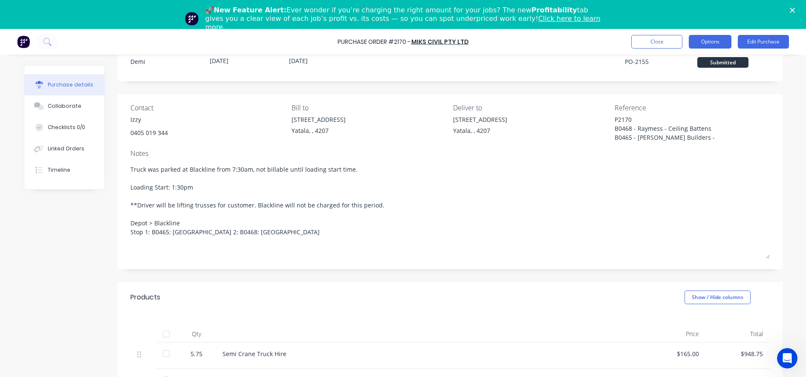
click at [698, 45] on button "Options" at bounding box center [710, 42] width 43 height 14
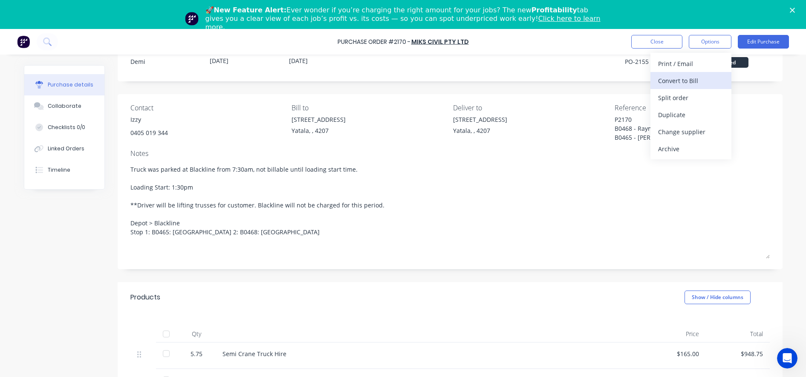
click at [684, 79] on div "Convert to Bill" at bounding box center [691, 81] width 66 height 12
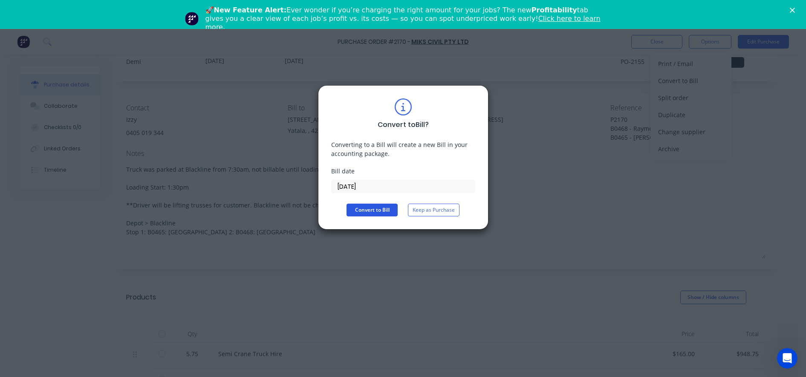
click at [381, 212] on button "Convert to Bill" at bounding box center [371, 210] width 51 height 13
type textarea "x"
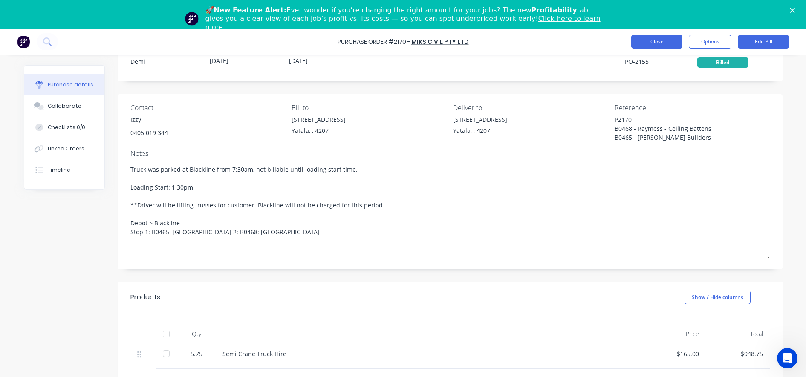
click at [646, 40] on button "Close" at bounding box center [656, 42] width 51 height 14
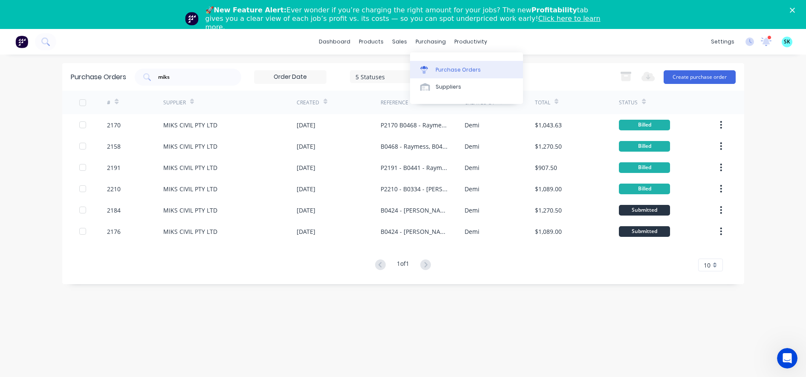
click at [426, 75] on link "Purchase Orders" at bounding box center [466, 69] width 113 height 17
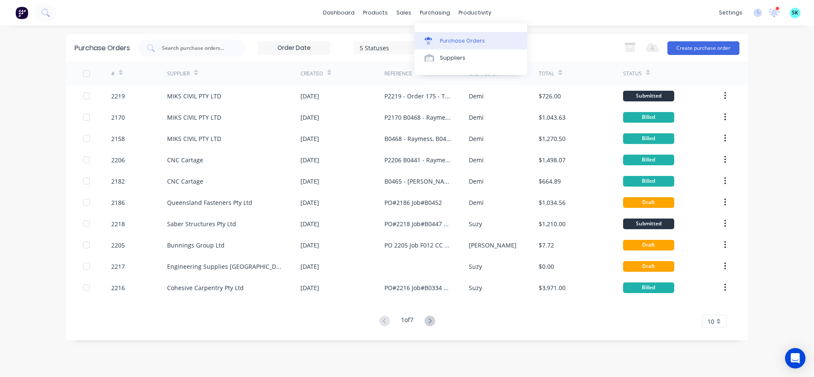
click at [433, 47] on link "Purchase Orders" at bounding box center [470, 40] width 113 height 17
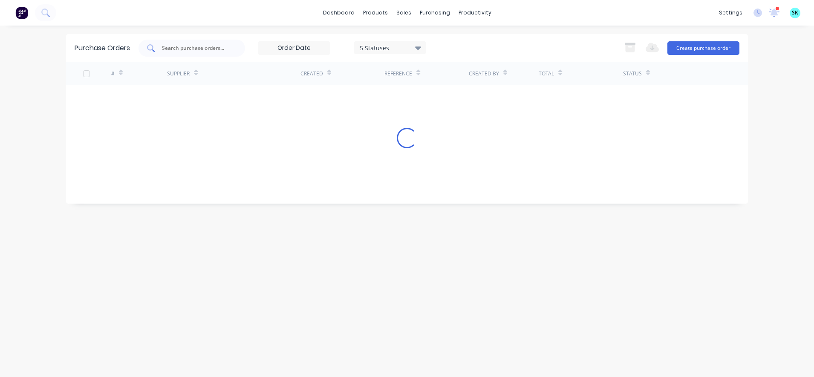
click at [216, 50] on input "text" at bounding box center [196, 48] width 71 height 9
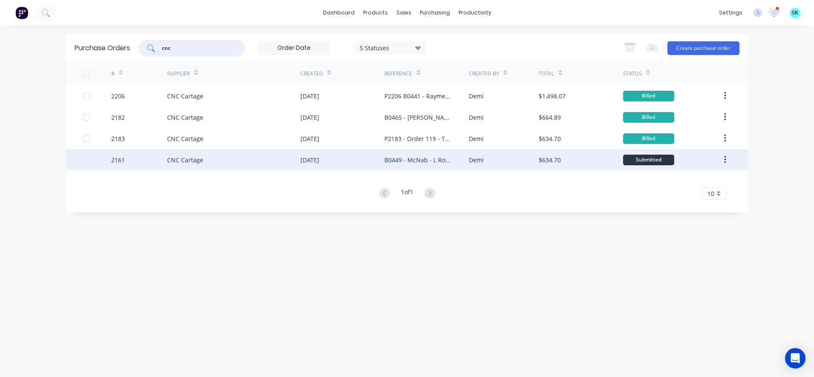
type input "cnc"
click at [434, 168] on div "B0449 - McNab - L Roof Trusses - Stack 10B" at bounding box center [426, 159] width 84 height 21
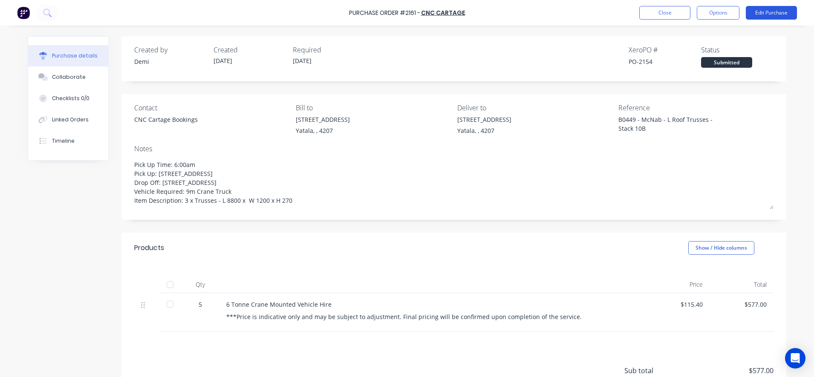
click at [774, 19] on button "Edit Purchase" at bounding box center [771, 13] width 51 height 14
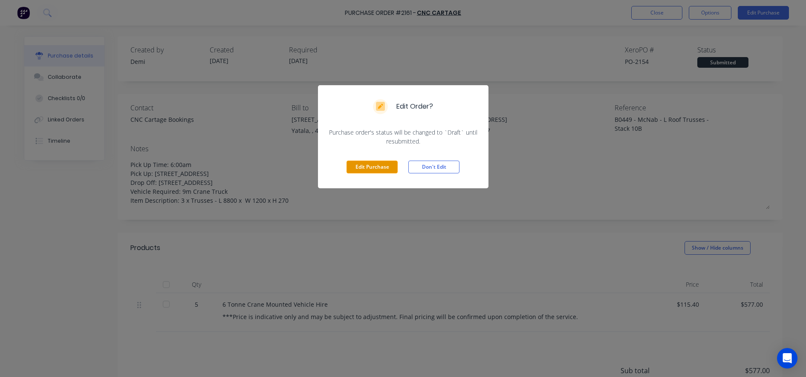
click at [372, 164] on button "Edit Purchase" at bounding box center [371, 167] width 51 height 13
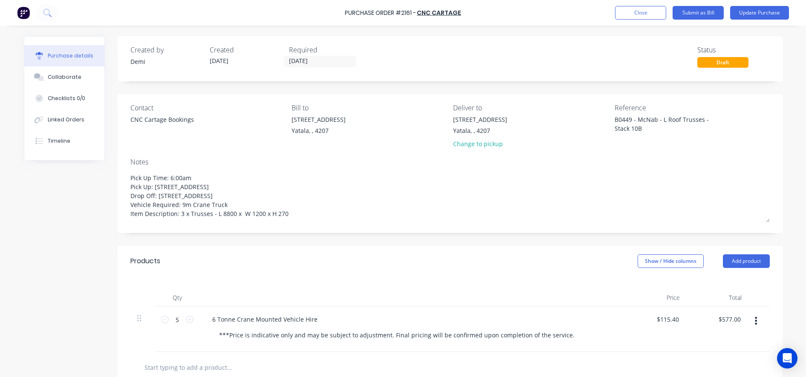
type textarea "x"
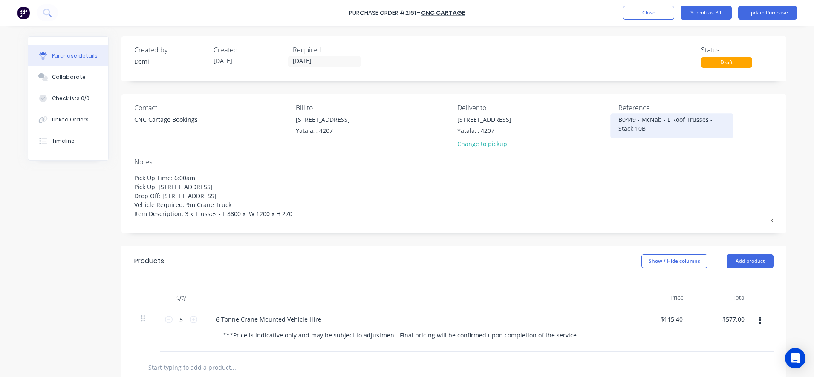
click at [618, 121] on textarea "B0449 - McNab - L Roof Trusses - Stack 10B" at bounding box center [671, 124] width 107 height 19
type textarea "P2161 - B0449 - McNab - L Roof Trusses - Stack 10B"
type textarea "x"
drag, startPoint x: 682, startPoint y: 130, endPoint x: 669, endPoint y: 127, distance: 13.0
click at [669, 127] on textarea "P2161 - B0449 - McNab - L Roof Trusses - Stack 10B" at bounding box center [671, 124] width 107 height 19
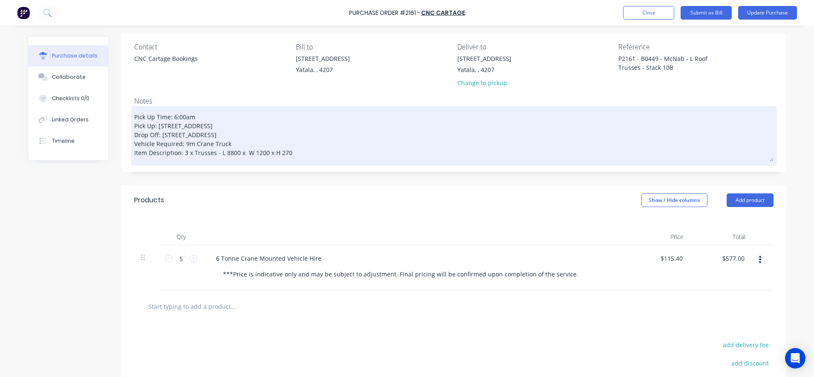
scroll to position [155, 0]
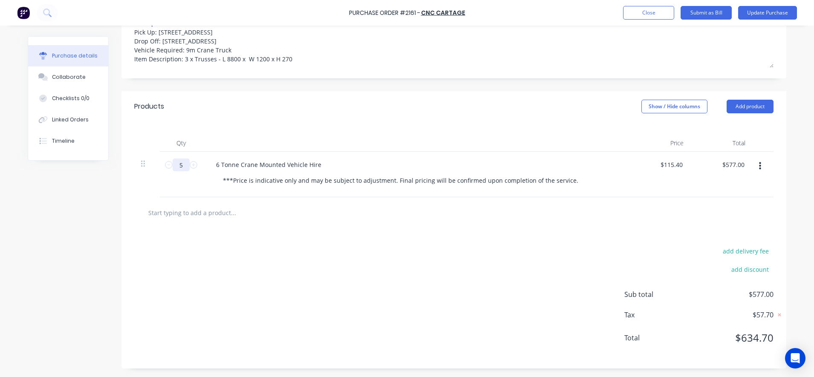
type textarea "P2161 - B0449 - McNab - L Roof Trusses - Stack 10B"
type textarea "x"
type textarea "P2161 - B0449 - McNab - L Roof Trusses - Stack 10B"
click at [181, 167] on input "5" at bounding box center [181, 165] width 17 height 13
type textarea "x"
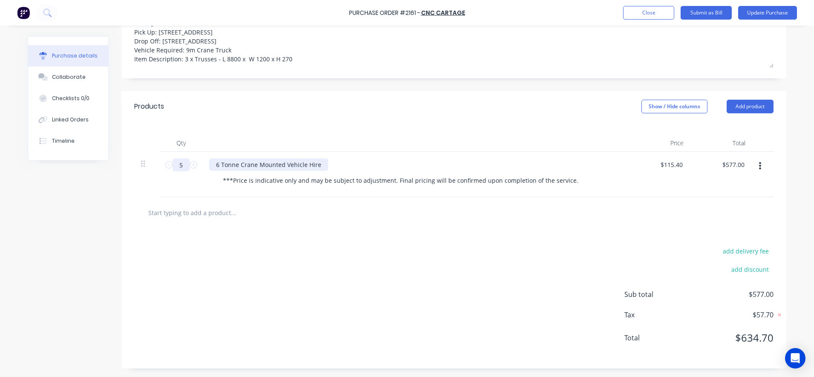
type input "5."
type textarea "x"
type input "5"
type textarea "x"
type input "55"
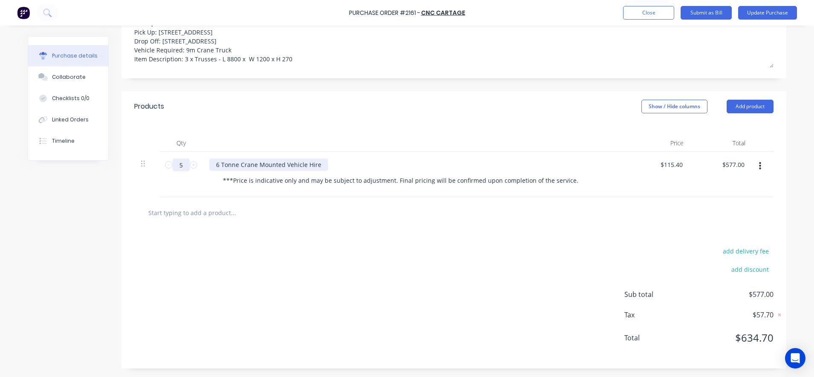
type input "$6,347.00"
type textarea "x"
type input "5"
type input "$577.00"
type textarea "x"
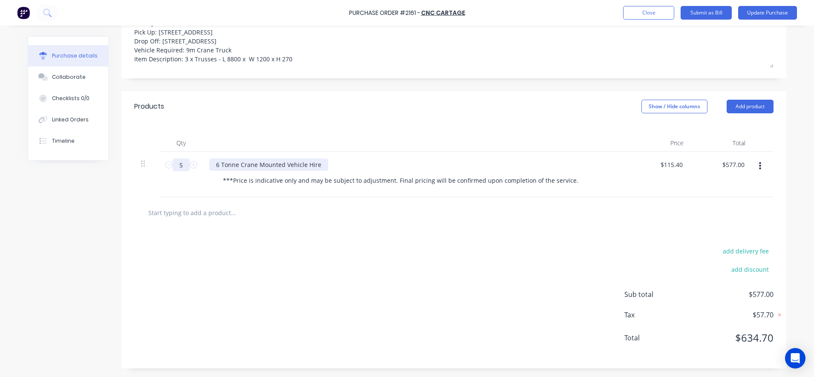
type input "5."
type textarea "x"
type input "5.5"
type input "$634.70"
type textarea "x"
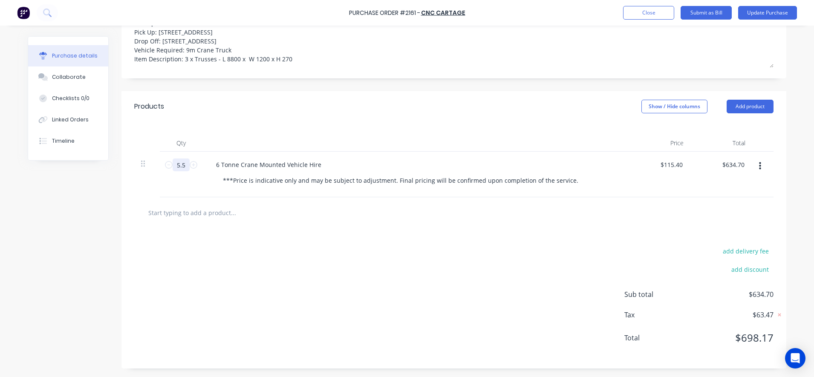
type input "5.5"
click at [452, 236] on div "add delivery fee add discount Sub total $634.70 Tax $63.47 Total $698.17" at bounding box center [453, 298] width 665 height 140
click at [768, 13] on button "Update Purchase" at bounding box center [767, 13] width 59 height 14
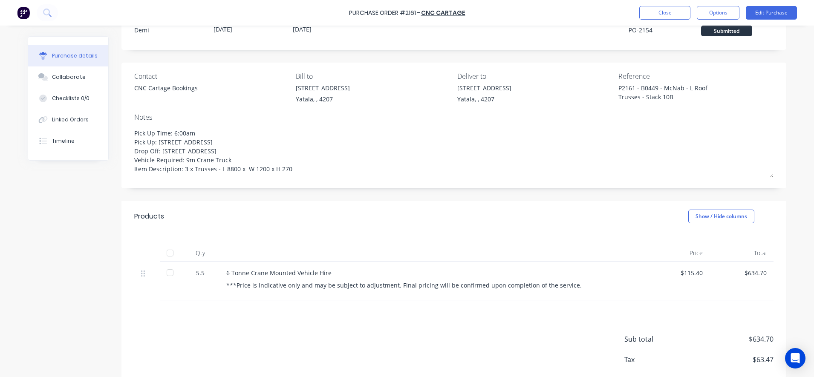
scroll to position [0, 0]
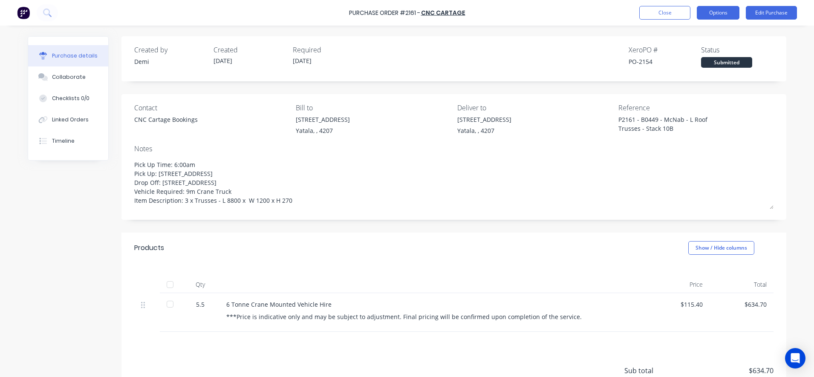
click at [731, 15] on button "Options" at bounding box center [718, 13] width 43 height 14
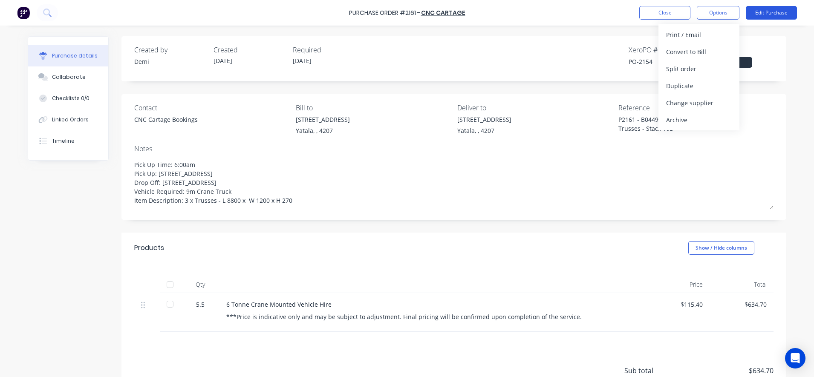
click at [766, 14] on button "Edit Purchase" at bounding box center [771, 13] width 51 height 14
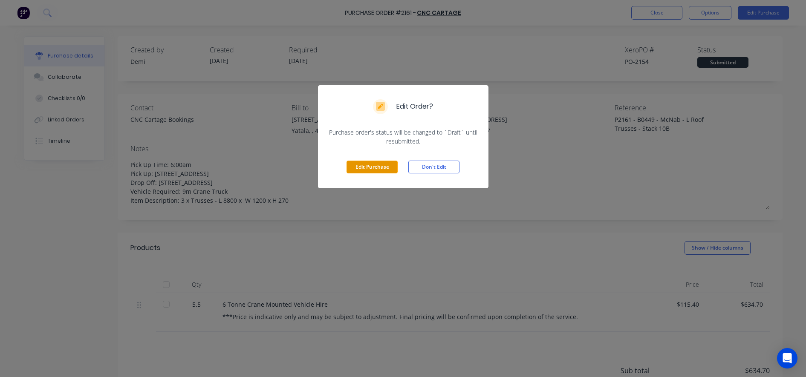
click at [378, 164] on button "Edit Purchase" at bounding box center [371, 167] width 51 height 13
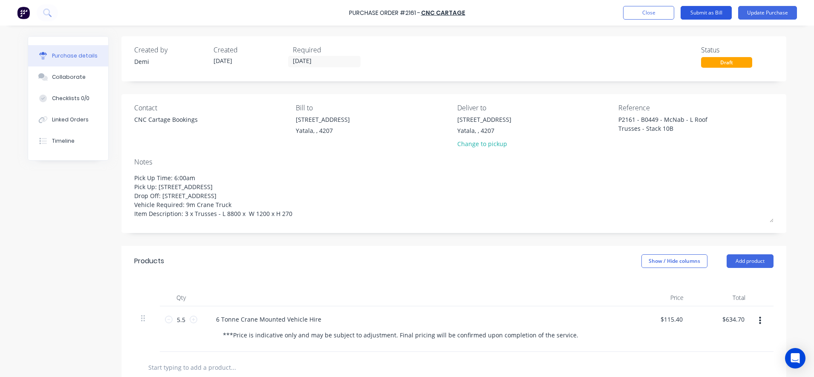
click at [723, 10] on button "Submit as Bill" at bounding box center [706, 13] width 51 height 14
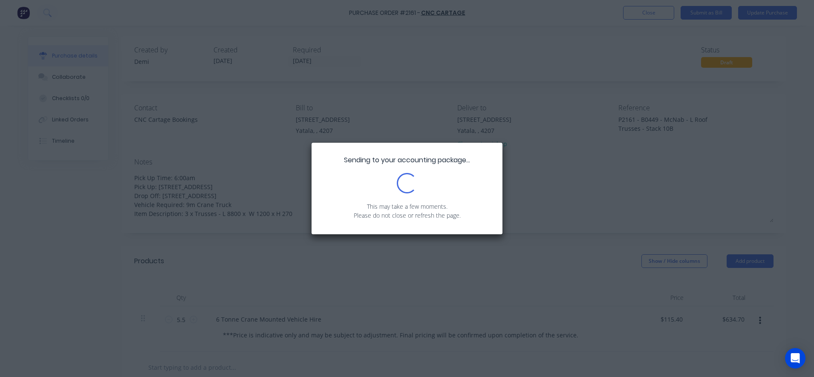
type textarea "x"
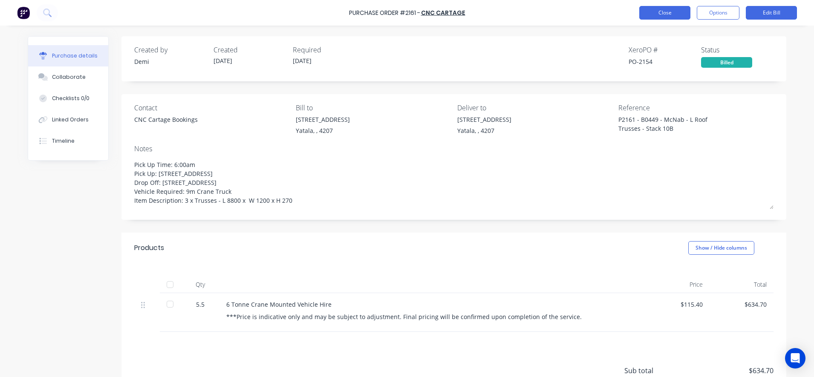
click at [645, 11] on button "Close" at bounding box center [664, 13] width 51 height 14
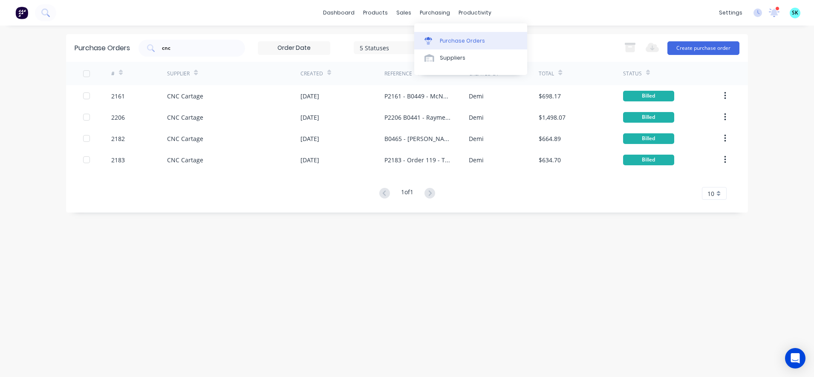
click at [439, 44] on link "Purchase Orders" at bounding box center [470, 40] width 113 height 17
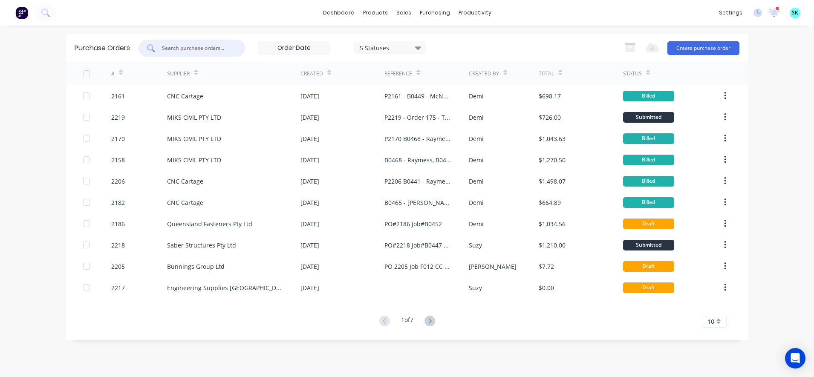
click at [194, 49] on input "text" at bounding box center [196, 48] width 71 height 9
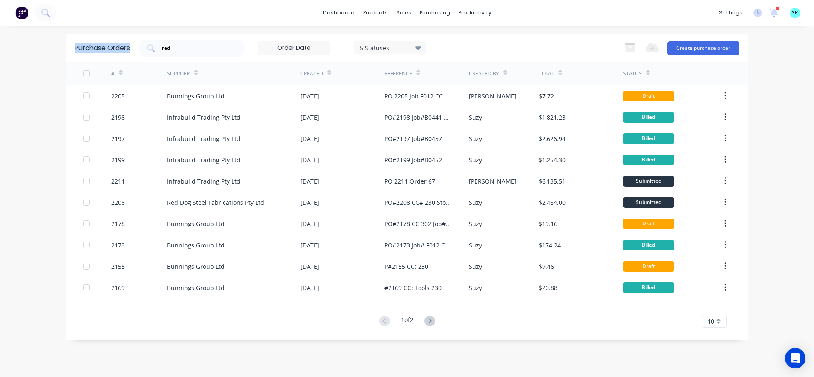
drag, startPoint x: 110, startPoint y: 54, endPoint x: 61, endPoint y: 54, distance: 49.0
click at [61, 54] on div "dashboard products sales purchasing productivity dashboard products Product Cat…" at bounding box center [407, 188] width 814 height 377
drag, startPoint x: 173, startPoint y: 47, endPoint x: 116, endPoint y: 53, distance: 56.6
click at [116, 53] on div "Purchase Orders red 5 Statuses 5 Statuses Export to Excel (XLSX) Create purchas…" at bounding box center [407, 48] width 682 height 28
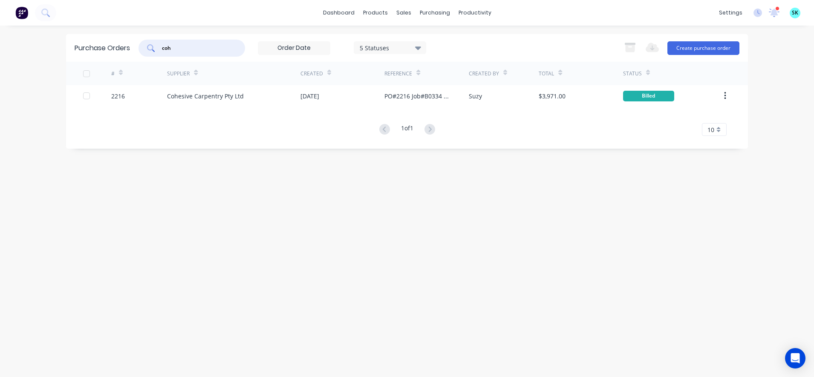
type input "coh"
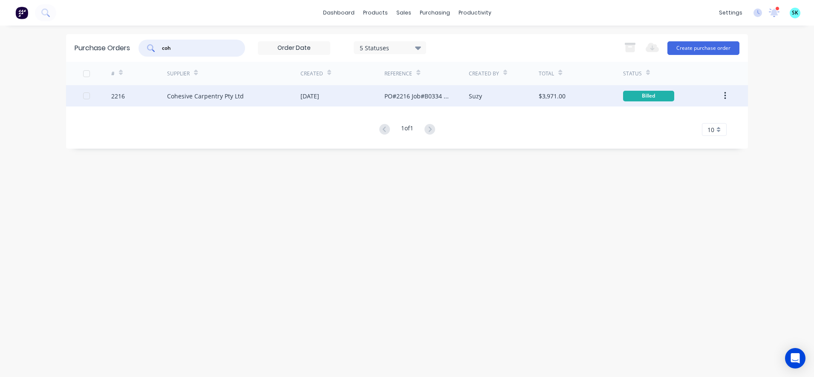
click at [181, 97] on div "Cohesive Carpentry Pty Ltd" at bounding box center [205, 96] width 77 height 9
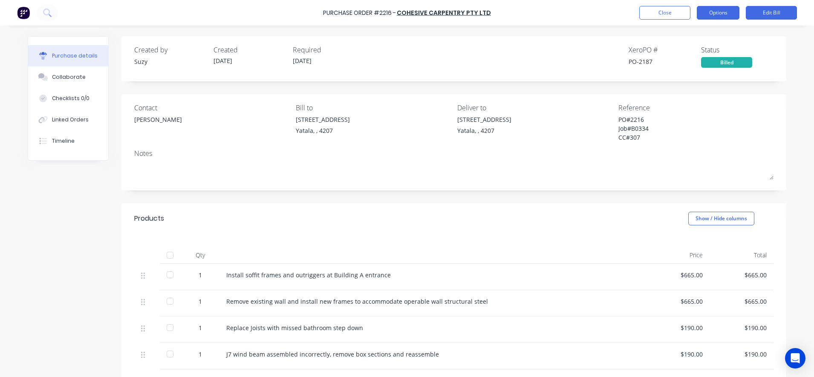
click at [714, 14] on button "Options" at bounding box center [718, 13] width 43 height 14
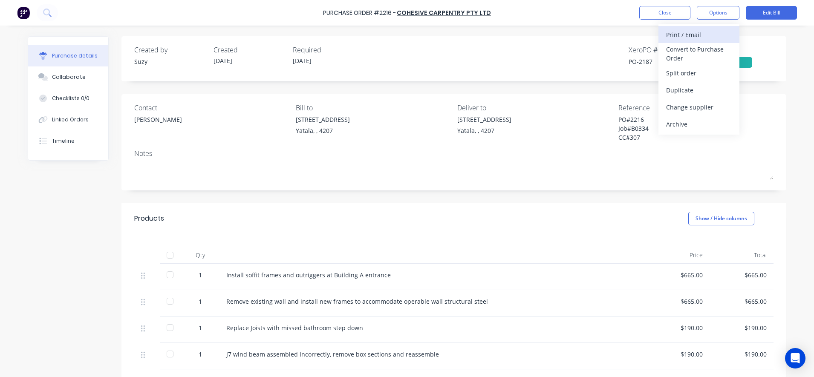
click at [666, 38] on div "Print / Email" at bounding box center [699, 35] width 66 height 12
click at [686, 55] on div "With pricing" at bounding box center [699, 52] width 66 height 12
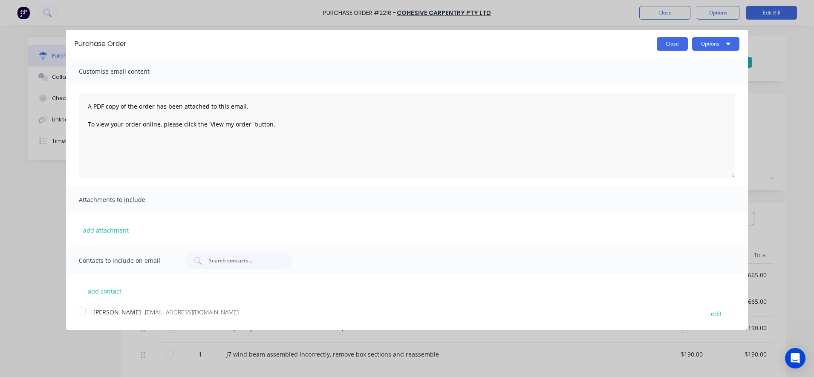
click at [664, 40] on button "Close" at bounding box center [672, 44] width 31 height 14
type textarea "x"
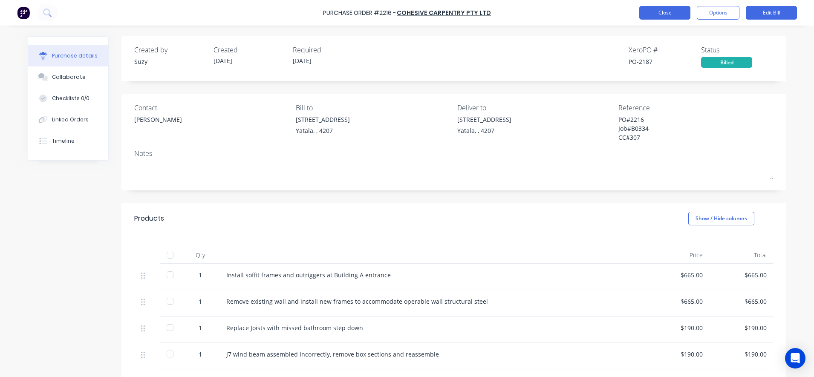
click at [667, 18] on button "Close" at bounding box center [664, 13] width 51 height 14
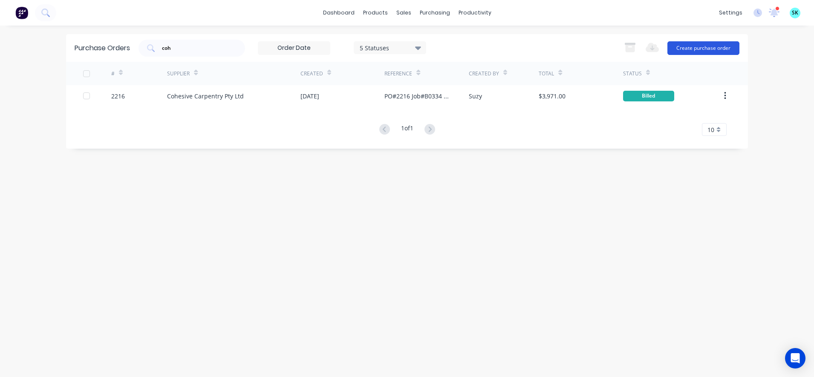
click at [686, 49] on button "Create purchase order" at bounding box center [703, 48] width 72 height 14
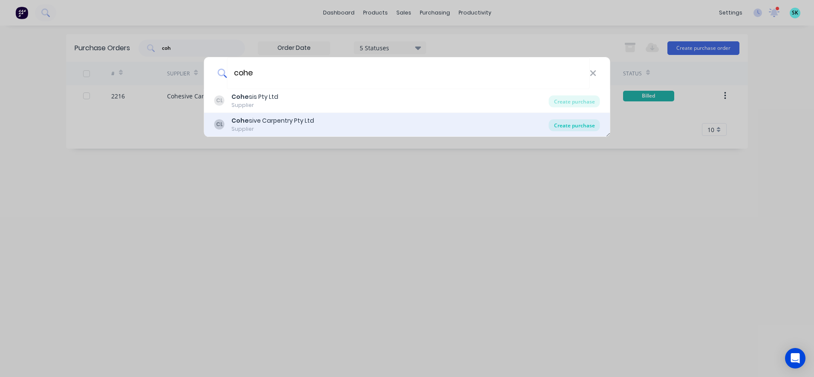
type input "cohe"
click at [563, 127] on div "Create purchase" at bounding box center [574, 125] width 51 height 12
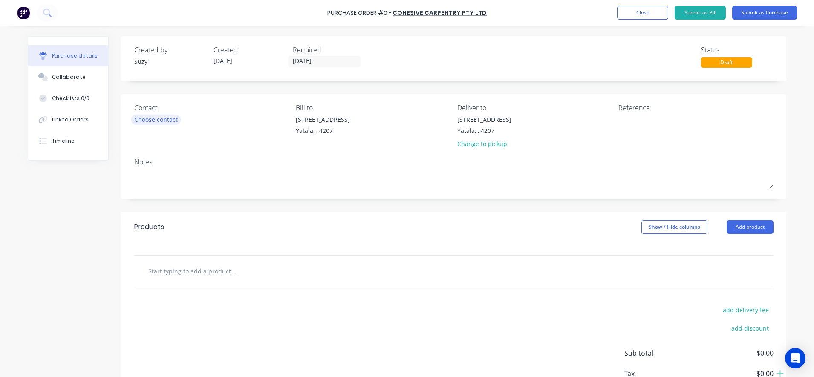
click at [147, 120] on div "Choose contact" at bounding box center [155, 119] width 43 height 9
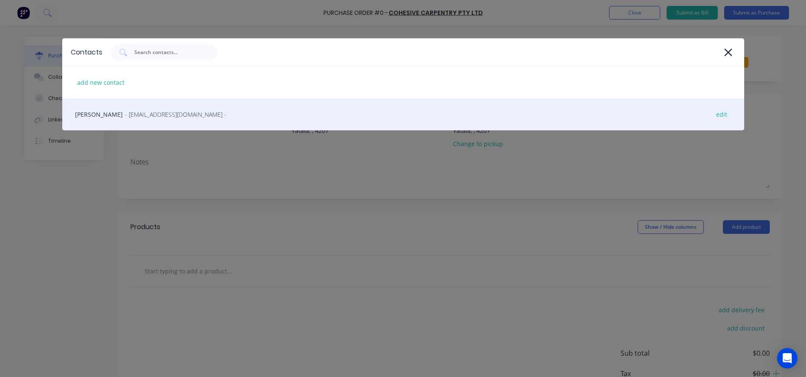
click at [148, 118] on span "- cohesivecarpentry@gmail.com -" at bounding box center [175, 114] width 101 height 9
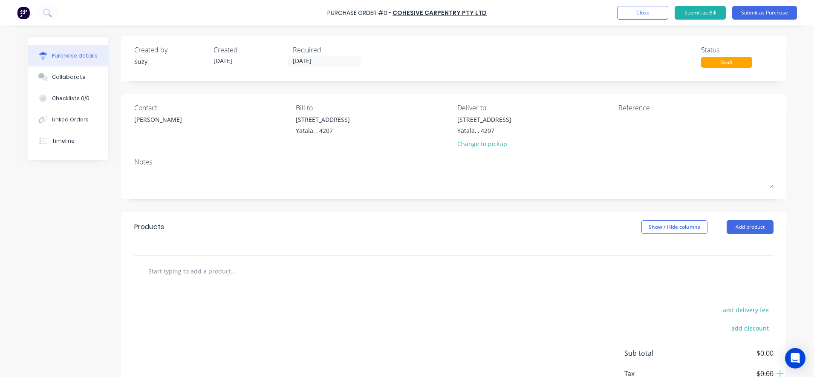
click at [222, 270] on input "text" at bounding box center [233, 270] width 170 height 17
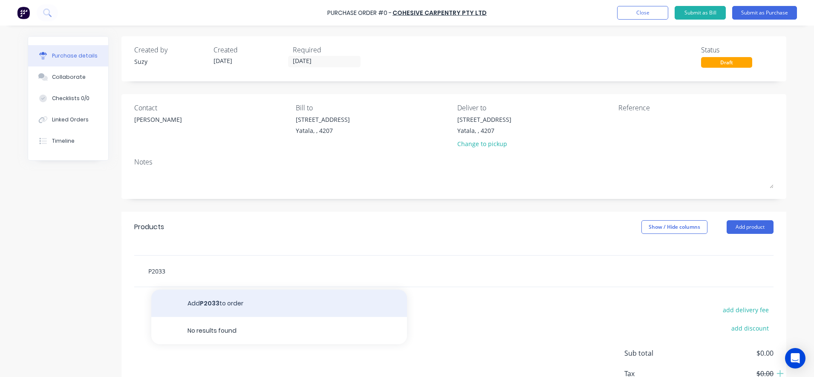
type input "P2033"
click at [213, 294] on button "Add P2033 to order" at bounding box center [279, 303] width 256 height 27
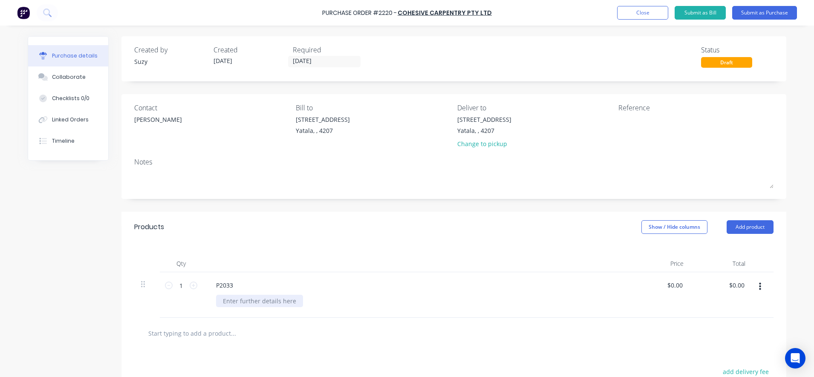
click at [227, 303] on div at bounding box center [259, 301] width 87 height 12
click at [231, 301] on div at bounding box center [259, 301] width 87 height 12
paste div
click at [683, 284] on div "$0.00 $0.00" at bounding box center [676, 285] width 23 height 12
click at [679, 287] on input "0.0000" at bounding box center [675, 285] width 20 height 12
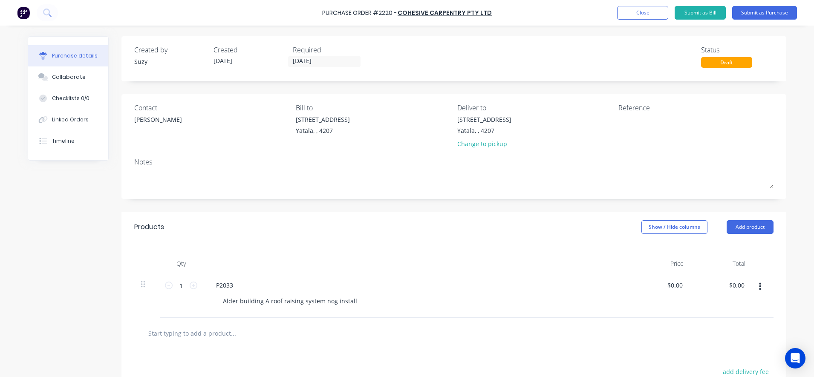
drag, startPoint x: 681, startPoint y: 285, endPoint x: 658, endPoint y: 286, distance: 23.0
click at [658, 286] on div "$0.00 $0.00" at bounding box center [660, 295] width 62 height 46
drag, startPoint x: 658, startPoint y: 286, endPoint x: 668, endPoint y: 303, distance: 19.9
click at [665, 304] on div "$0.00 $0.00" at bounding box center [660, 295] width 62 height 46
click at [682, 286] on div "$0.00 $0.00" at bounding box center [676, 285] width 23 height 12
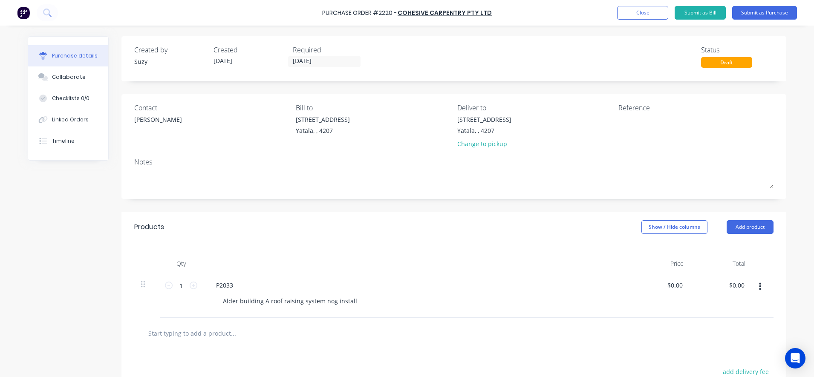
drag, startPoint x: 681, startPoint y: 284, endPoint x: 667, endPoint y: 292, distance: 15.9
click at [667, 292] on div "$0.00 $0.00" at bounding box center [660, 295] width 62 height 46
drag, startPoint x: 678, startPoint y: 284, endPoint x: 661, endPoint y: 287, distance: 17.3
click at [661, 287] on div "0 0" at bounding box center [660, 295] width 62 height 46
type input "$20,400.00"
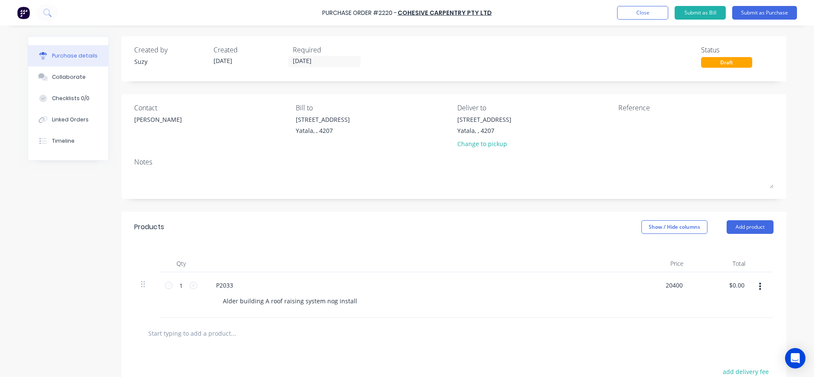
type input "$20,400.00"
click at [653, 320] on div at bounding box center [453, 333] width 639 height 31
click at [179, 286] on input "1" at bounding box center [181, 285] width 17 height 13
type input "0"
type input "$0.00"
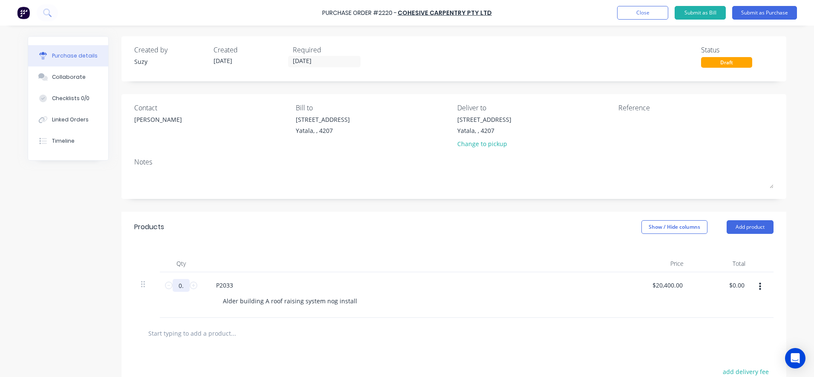
type input "0.5"
type input "$10,200.00"
type input "0.5"
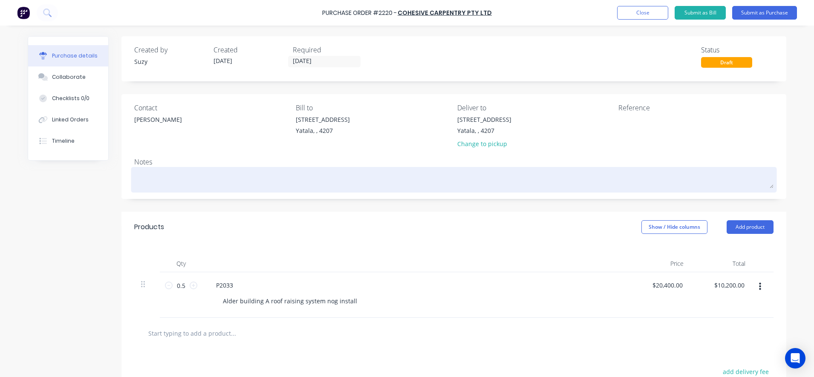
click at [310, 170] on textarea at bounding box center [453, 178] width 639 height 19
type textarea "x"
type textarea "O"
type textarea "x"
type textarea "Or"
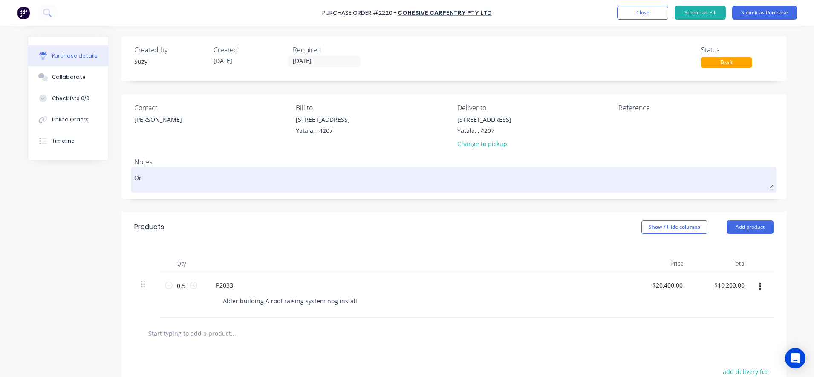
type textarea "x"
type textarea "Ori"
type textarea "x"
type textarea "Orig"
type textarea "x"
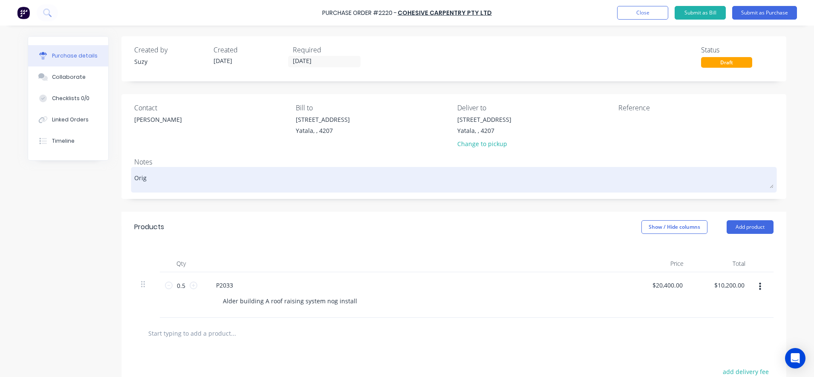
type textarea "Origi"
type textarea "x"
type textarea "Origin"
type textarea "x"
type textarea "Origina"
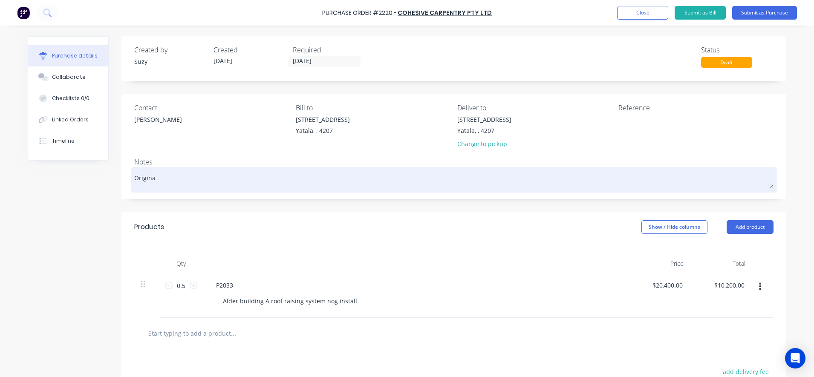
type textarea "x"
type textarea "Original"
type textarea "x"
type textarea "Original"
type textarea "x"
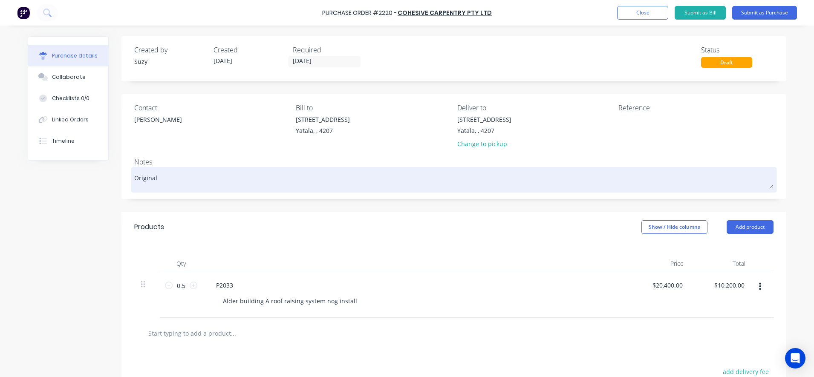
type textarea "Original P"
type textarea "x"
type textarea "Original PO"
type textarea "x"
type textarea "Original PO s"
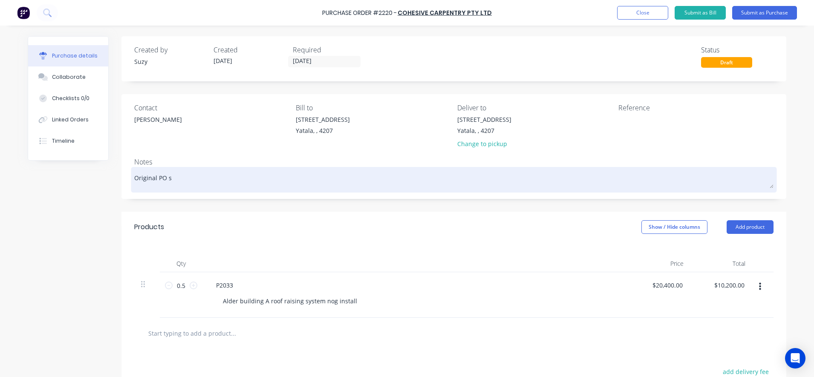
type textarea "x"
type textarea "Original PO se"
type textarea "x"
type textarea "Original PO sen"
type textarea "x"
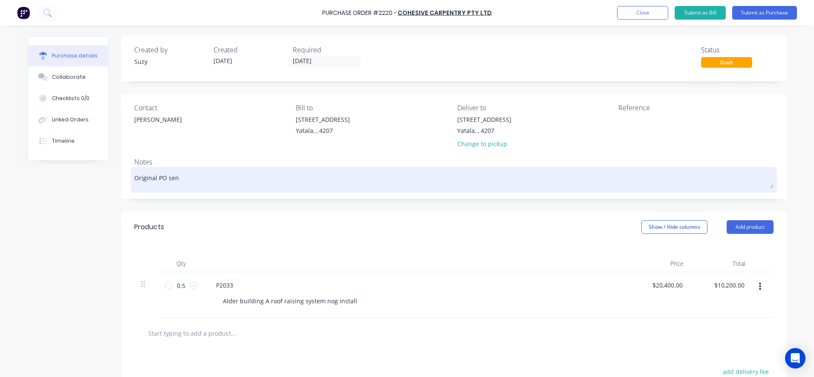
type textarea "Original PO sent"
type textarea "x"
type textarea "Original PO sent"
type textarea "x"
type textarea "Original PO sent P"
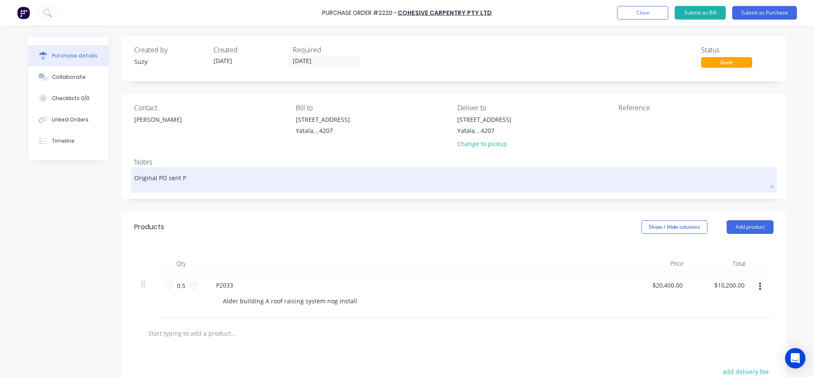
type textarea "x"
type textarea "Original PO sent P2"
type textarea "x"
type textarea "Original PO sent P20"
type textarea "x"
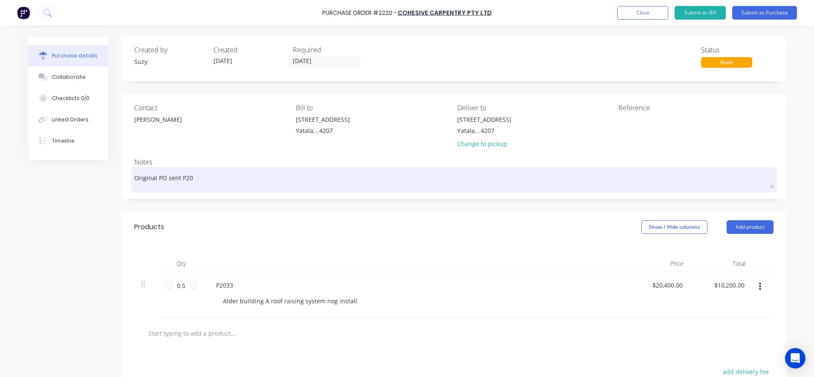
type textarea "Original PO sent P203"
type textarea "x"
type textarea "Original PO sent P2033"
drag, startPoint x: 217, startPoint y: 177, endPoint x: 164, endPoint y: 177, distance: 52.8
click at [164, 177] on textarea "Original PO sent P2033" at bounding box center [453, 178] width 639 height 19
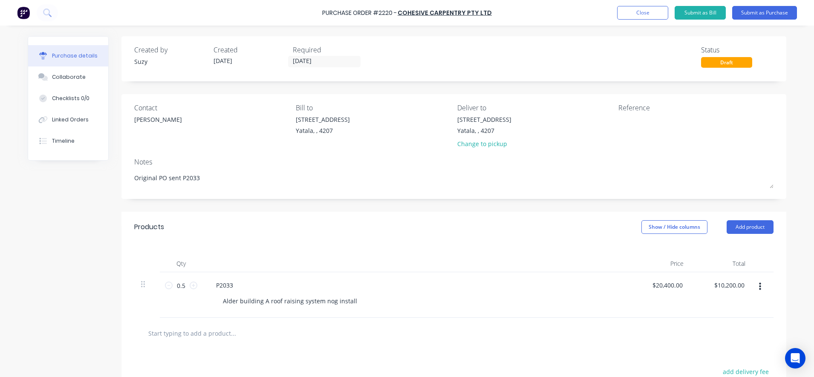
type textarea "x"
type textarea "Original PO P"
type textarea "x"
type textarea "Original PO P20"
type textarea "x"
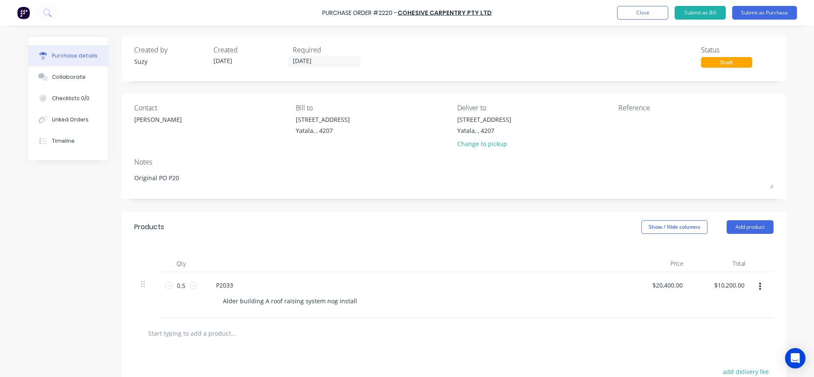
type textarea "Original PO P203"
type textarea "x"
type textarea "Original PO P2033"
type textarea "x"
type textarea "Original PO P2033"
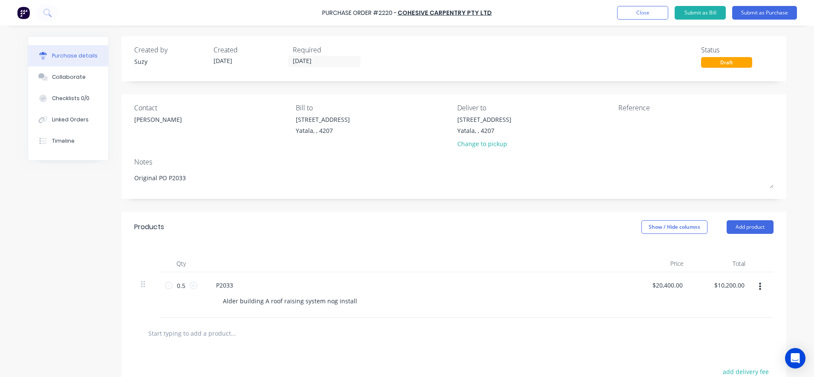
type textarea "x"
type textarea "Original PO P2033 i"
type textarea "x"
type textarea "Original PO P2033 in"
type textarea "x"
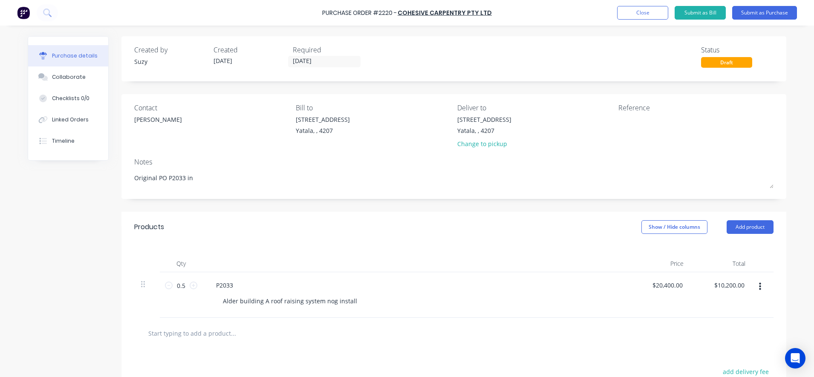
type textarea "Original PO P2033 in"
type textarea "x"
type textarea "Original PO P2033 in o"
type textarea "x"
type textarea "Original PO P2033 in"
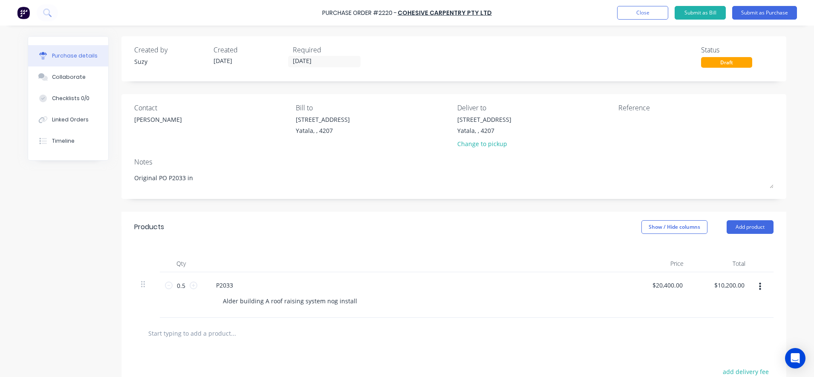
type textarea "x"
type textarea "Original PO P2033 in"
type textarea "x"
type textarea "Original PO P2033 i"
type textarea "x"
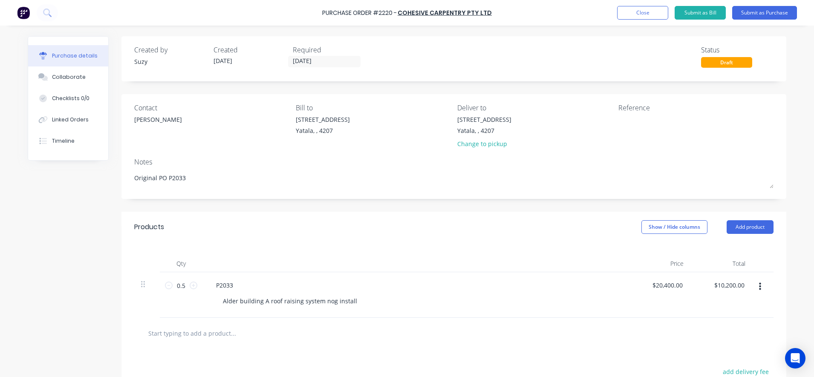
type textarea "Original PO P2033"
type textarea "x"
type textarea "Original PO P2033"
click at [624, 14] on button "Close" at bounding box center [642, 13] width 51 height 14
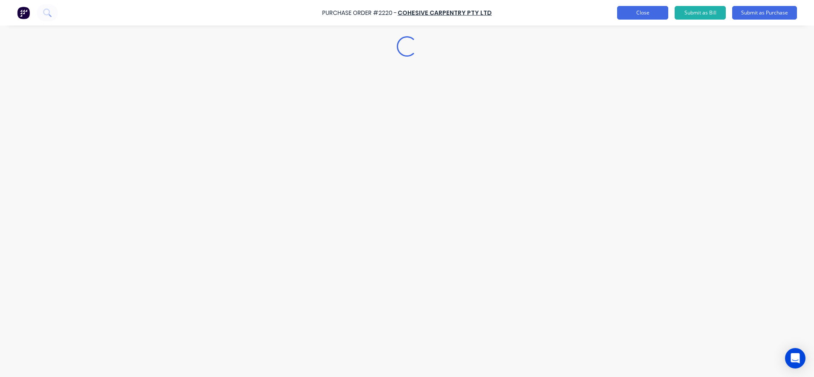
type textarea "x"
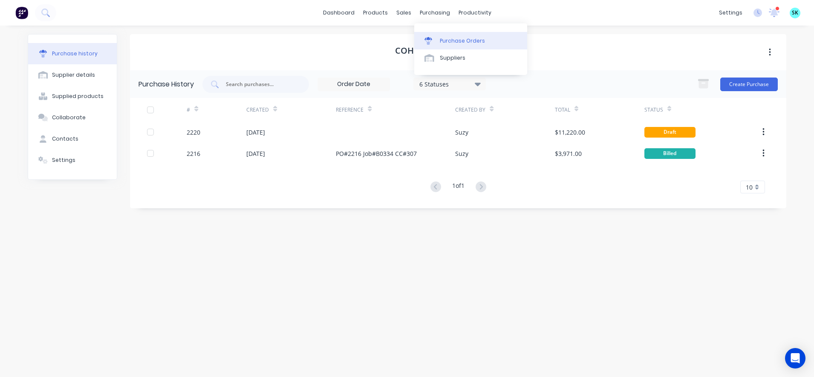
click at [436, 37] on div at bounding box center [430, 41] width 13 height 8
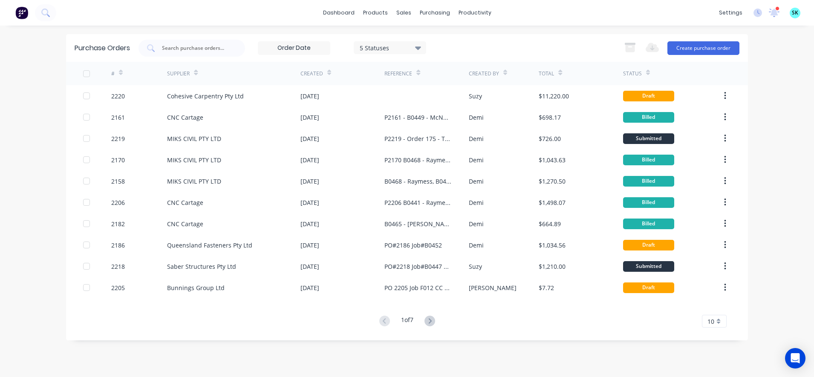
click at [719, 325] on div "10" at bounding box center [714, 321] width 25 height 13
click at [715, 311] on div "35" at bounding box center [714, 307] width 24 height 15
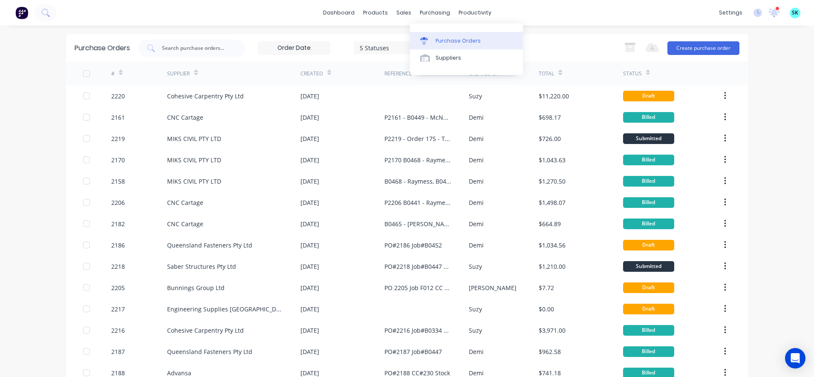
click at [433, 38] on link "Purchase Orders" at bounding box center [466, 40] width 113 height 17
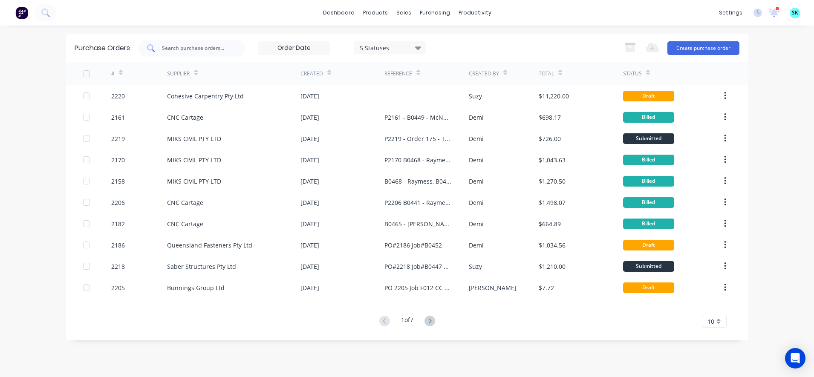
click at [209, 50] on input "text" at bounding box center [196, 48] width 71 height 9
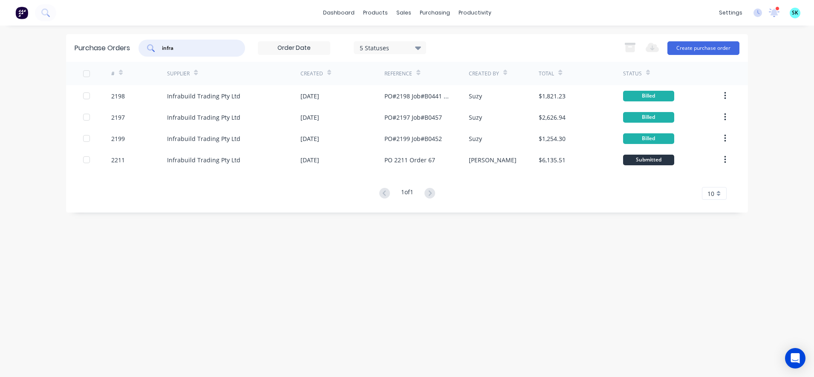
type input "infra"
